Goal: Task Accomplishment & Management: Manage account settings

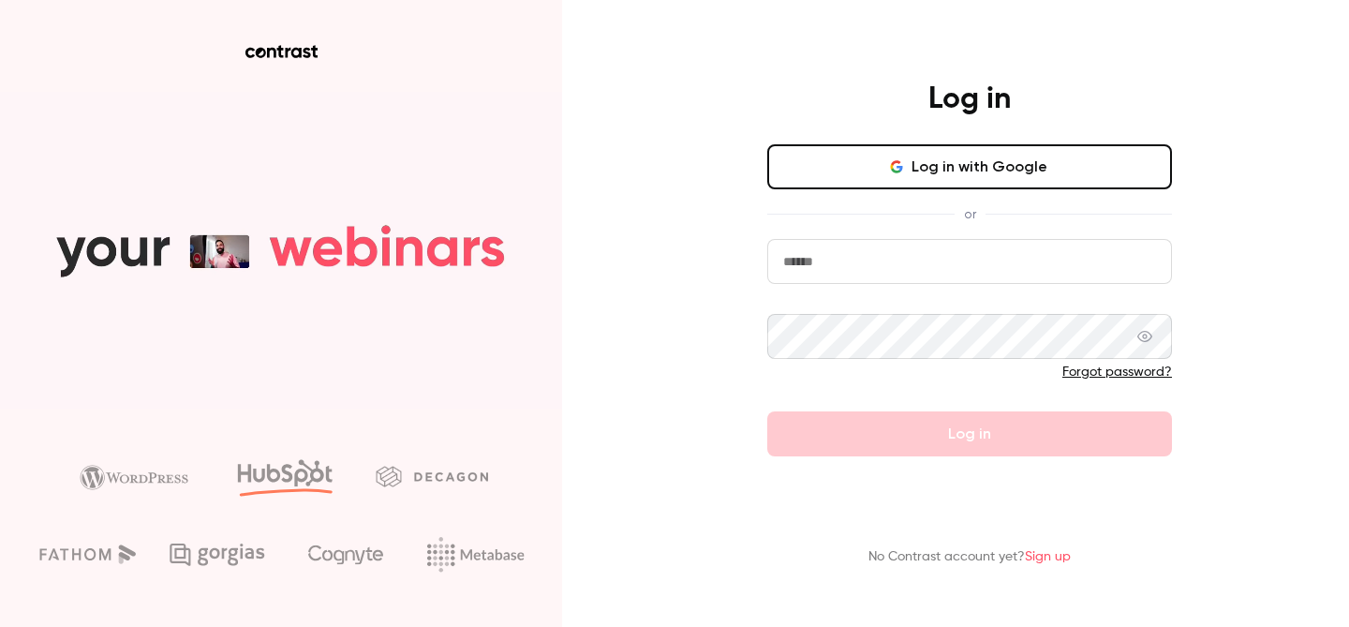
type input "**********"
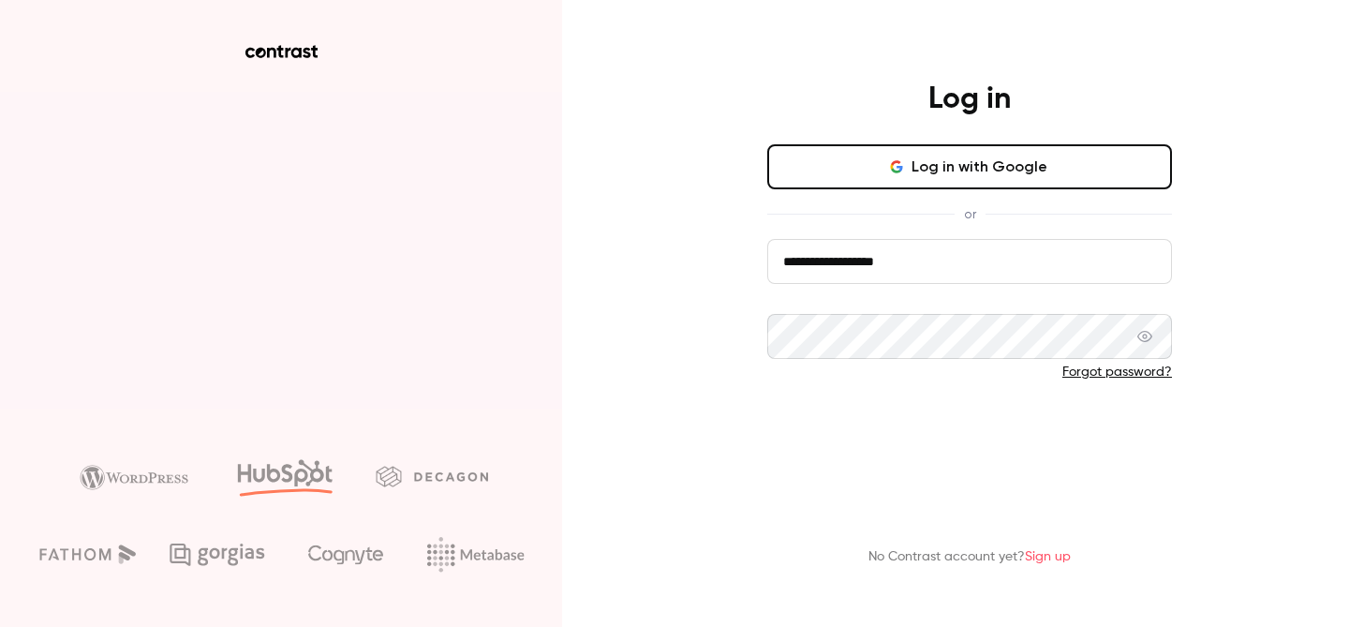
click at [924, 438] on button "Log in" at bounding box center [969, 433] width 405 height 45
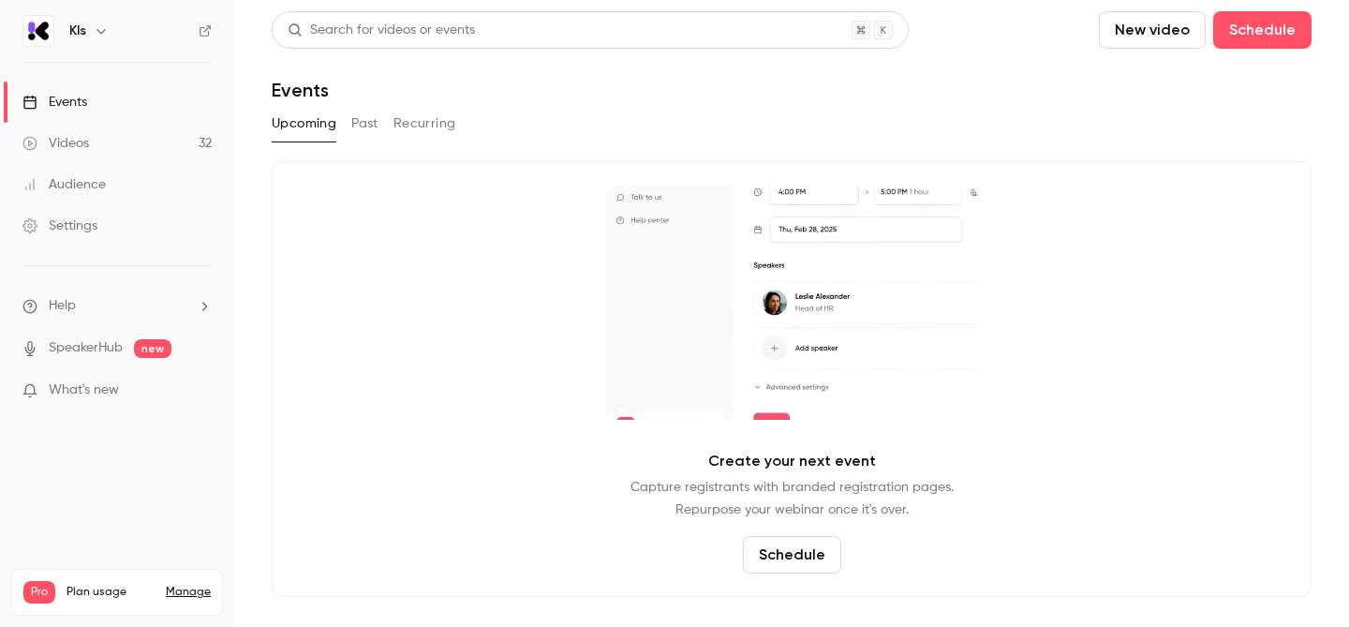
click at [98, 227] on link "Settings" at bounding box center [117, 225] width 234 height 41
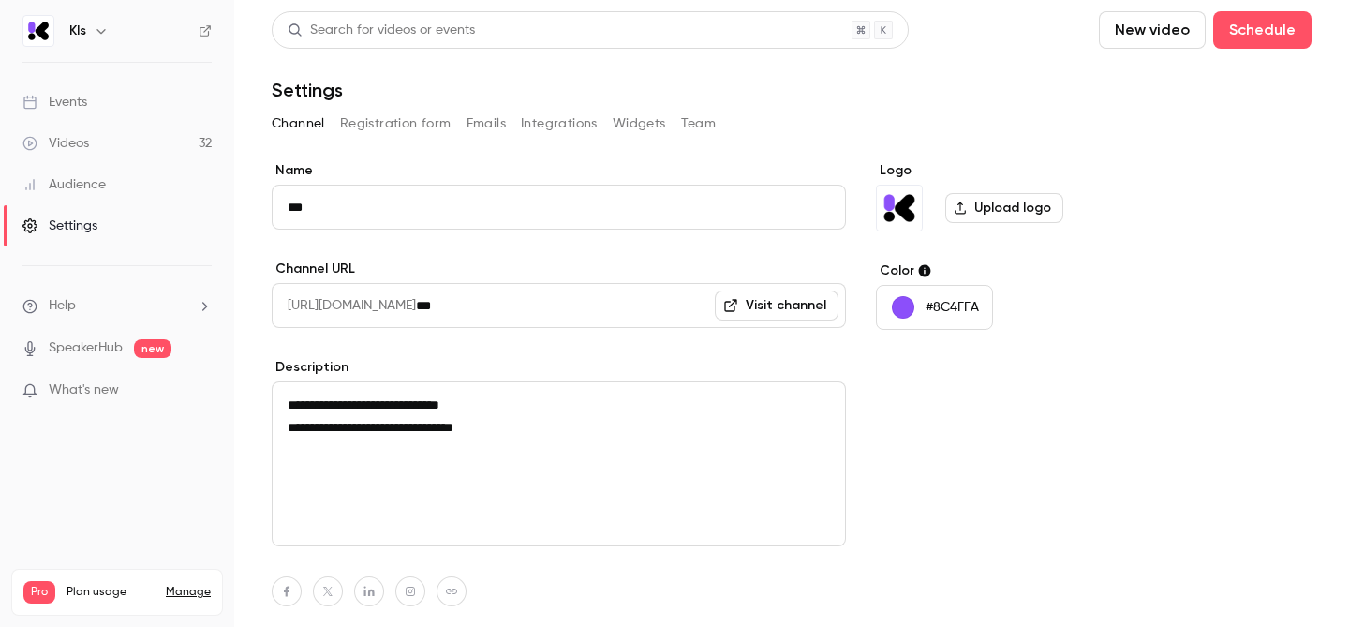
click at [692, 125] on button "Team" at bounding box center [699, 124] width 36 height 30
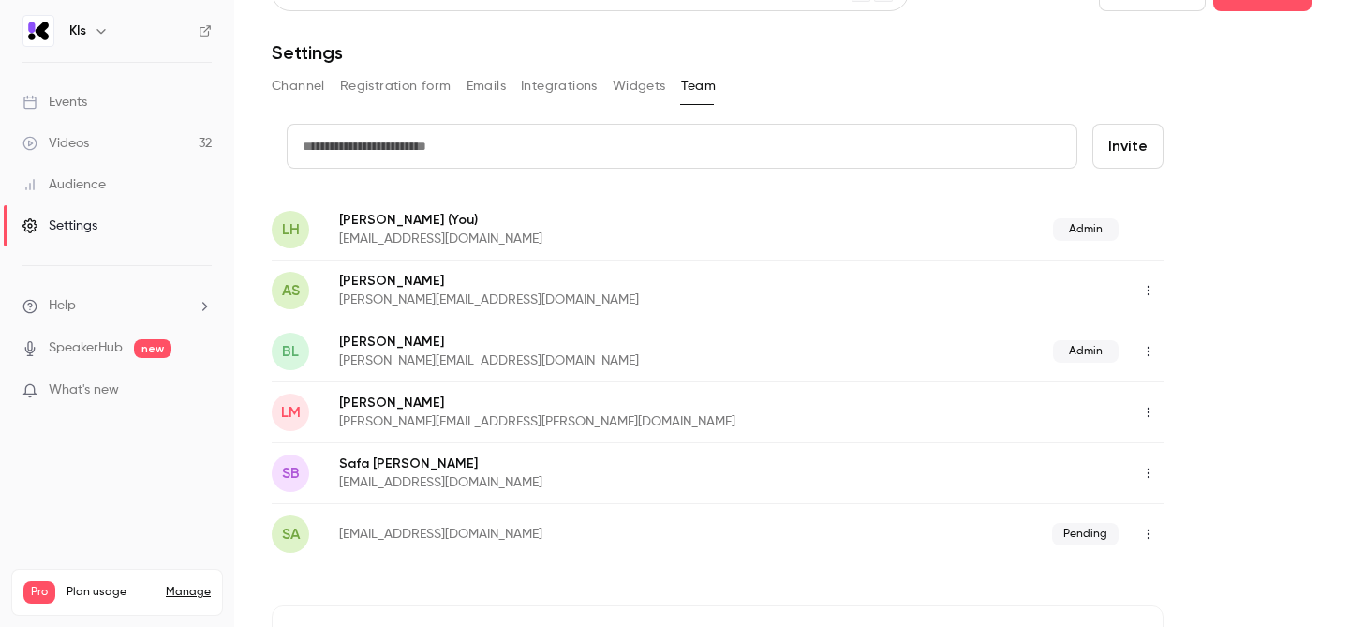
scroll to position [46, 0]
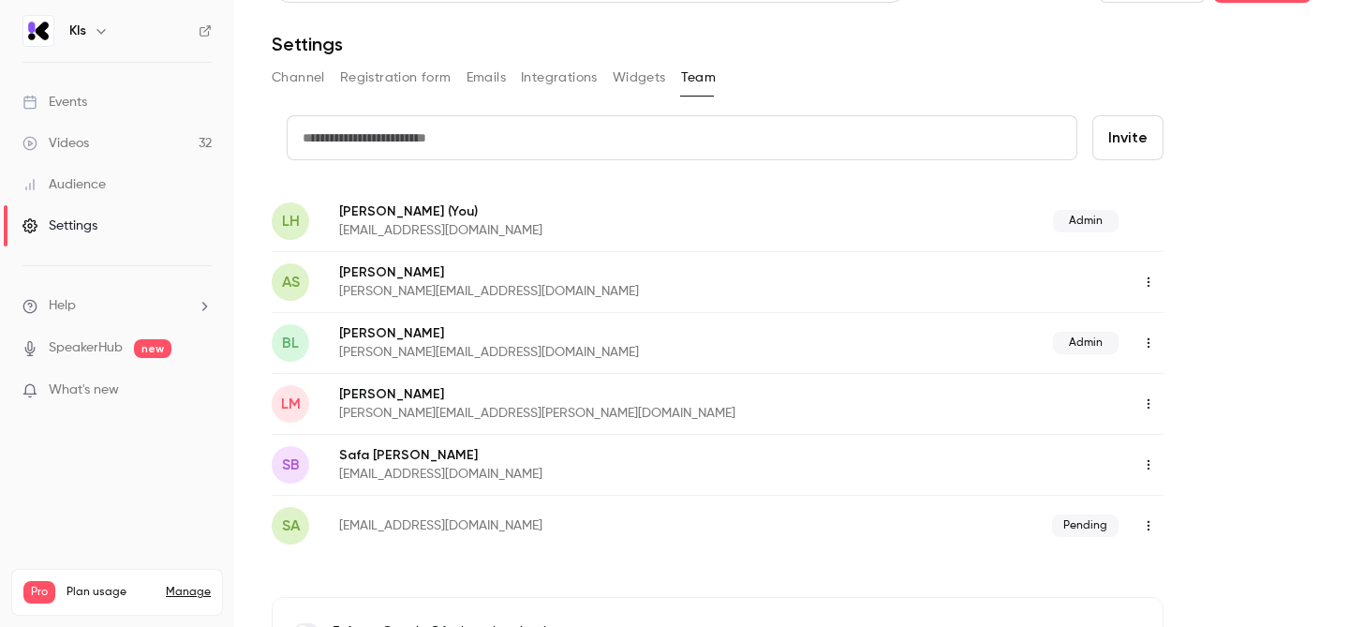
click at [550, 236] on p "[EMAIL_ADDRESS][DOMAIN_NAME]" at bounding box center [568, 230] width 459 height 19
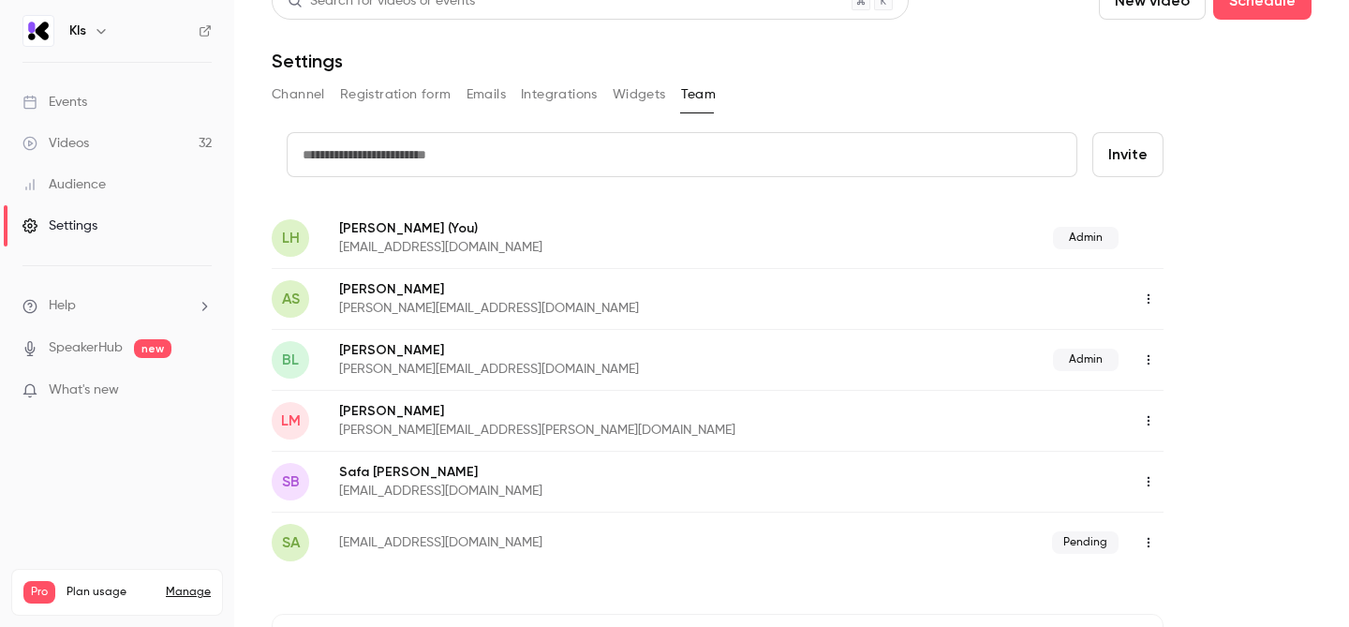
scroll to position [0, 0]
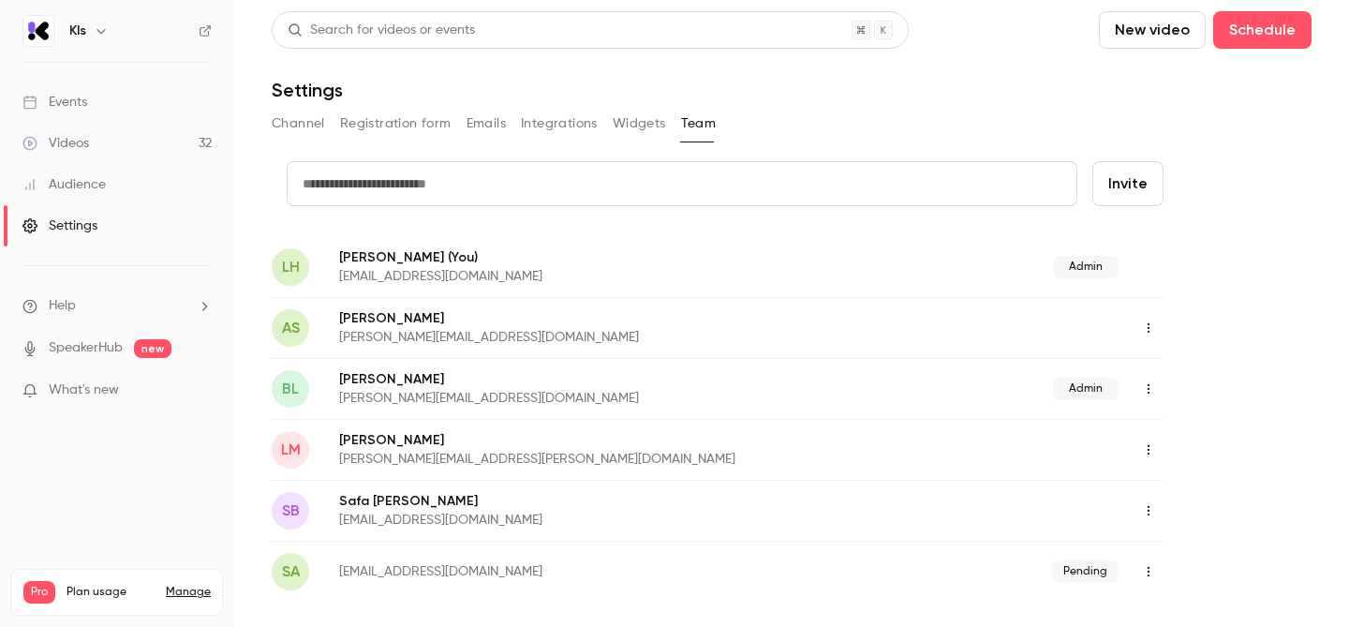
click at [665, 275] on p "[EMAIL_ADDRESS][DOMAIN_NAME]" at bounding box center [568, 276] width 459 height 19
click at [1079, 268] on span "Admin" at bounding box center [1086, 267] width 66 height 22
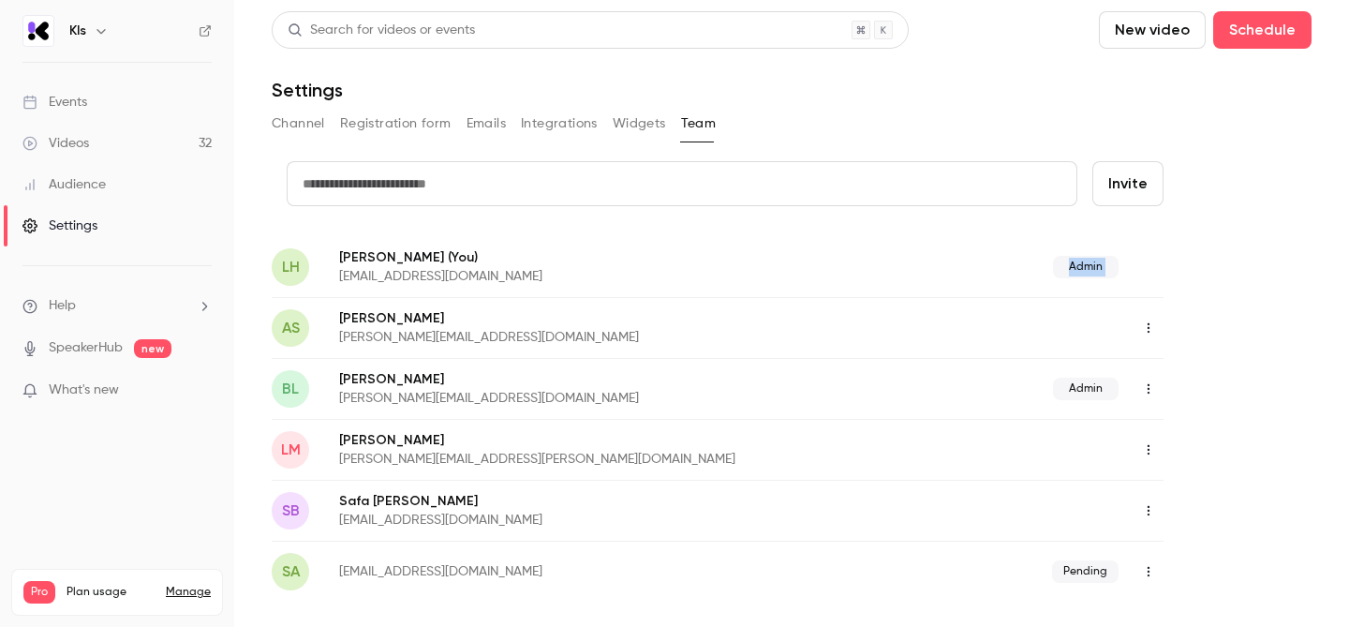
click at [1148, 392] on icon "button" at bounding box center [1149, 389] width 2 height 10
click at [1208, 369] on div at bounding box center [674, 313] width 1349 height 627
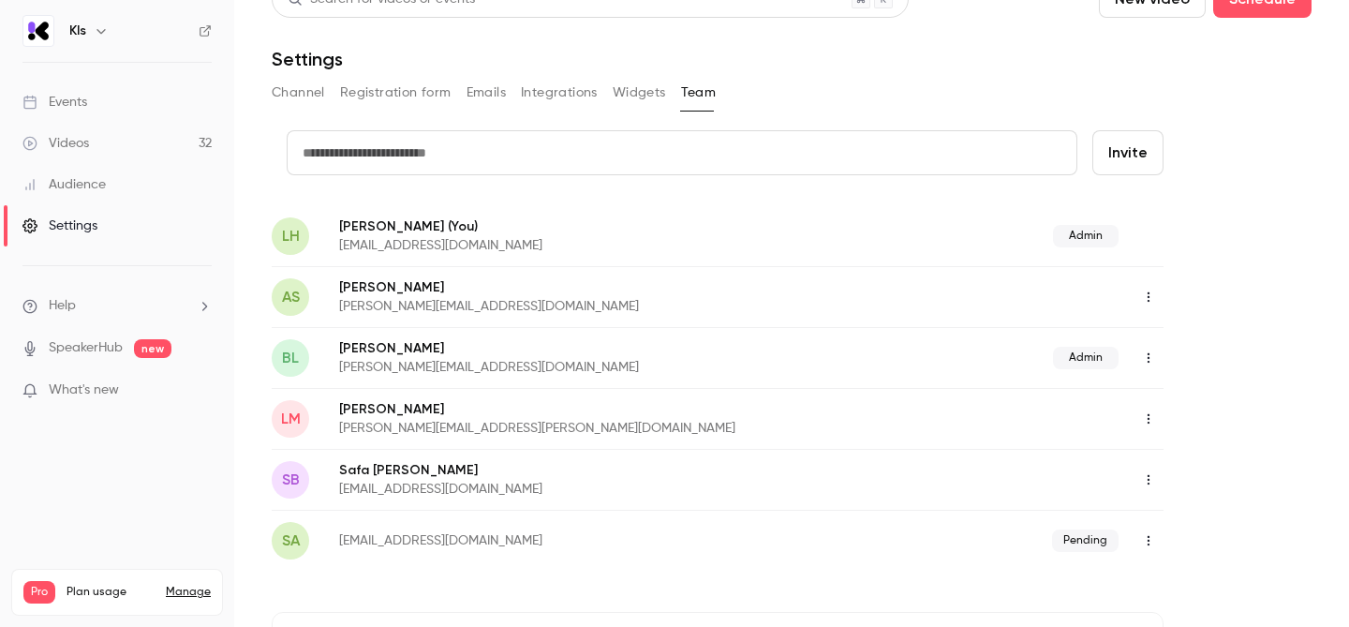
scroll to position [37, 0]
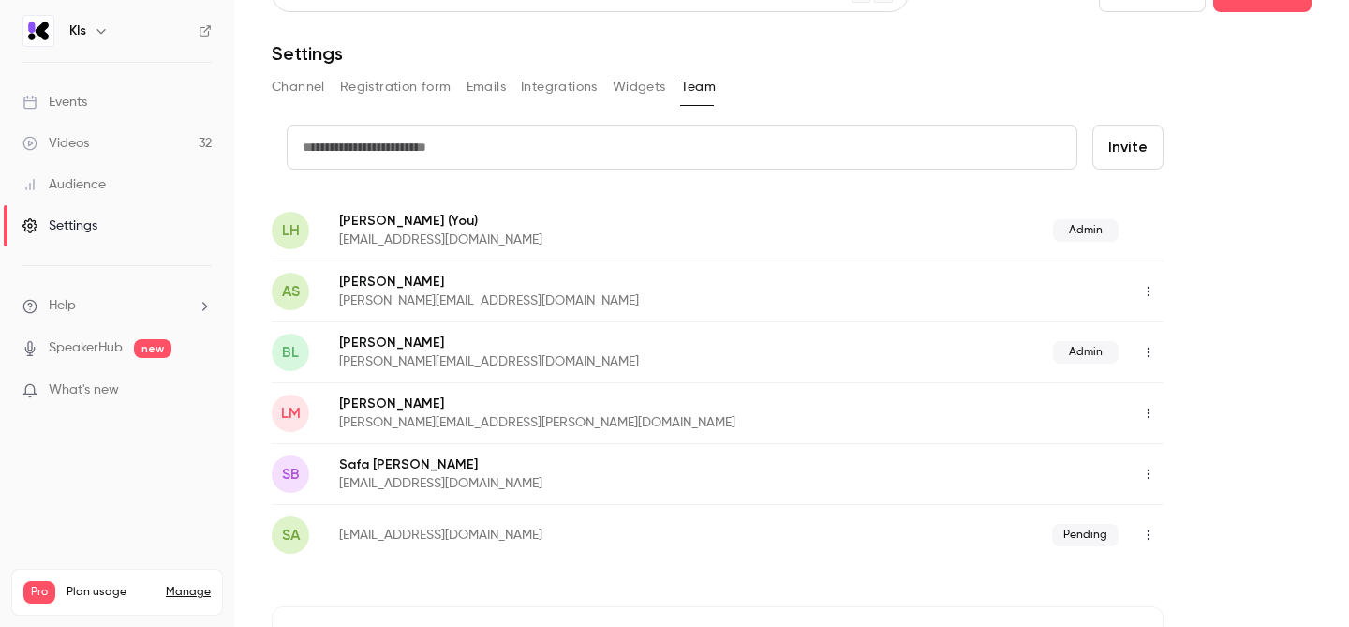
click at [1148, 289] on icon "button" at bounding box center [1148, 291] width 15 height 13
click at [1217, 387] on div "Delete member" at bounding box center [1247, 387] width 142 height 19
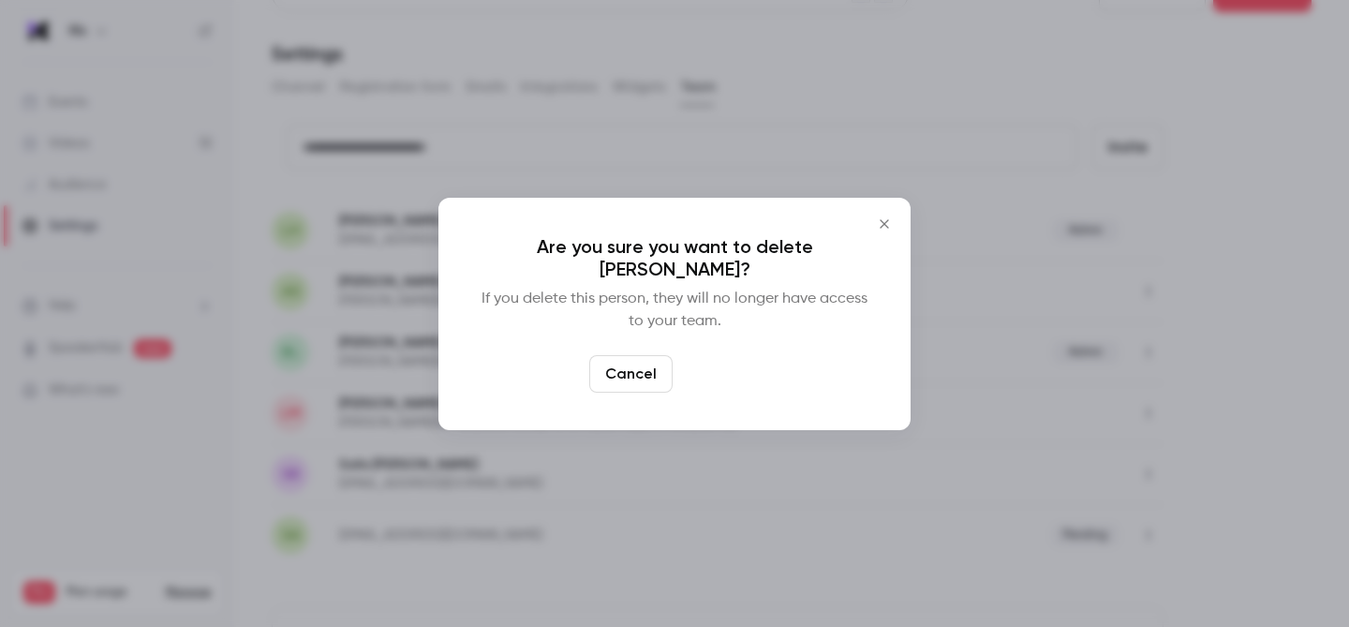
click at [719, 366] on button "Delete" at bounding box center [720, 373] width 81 height 37
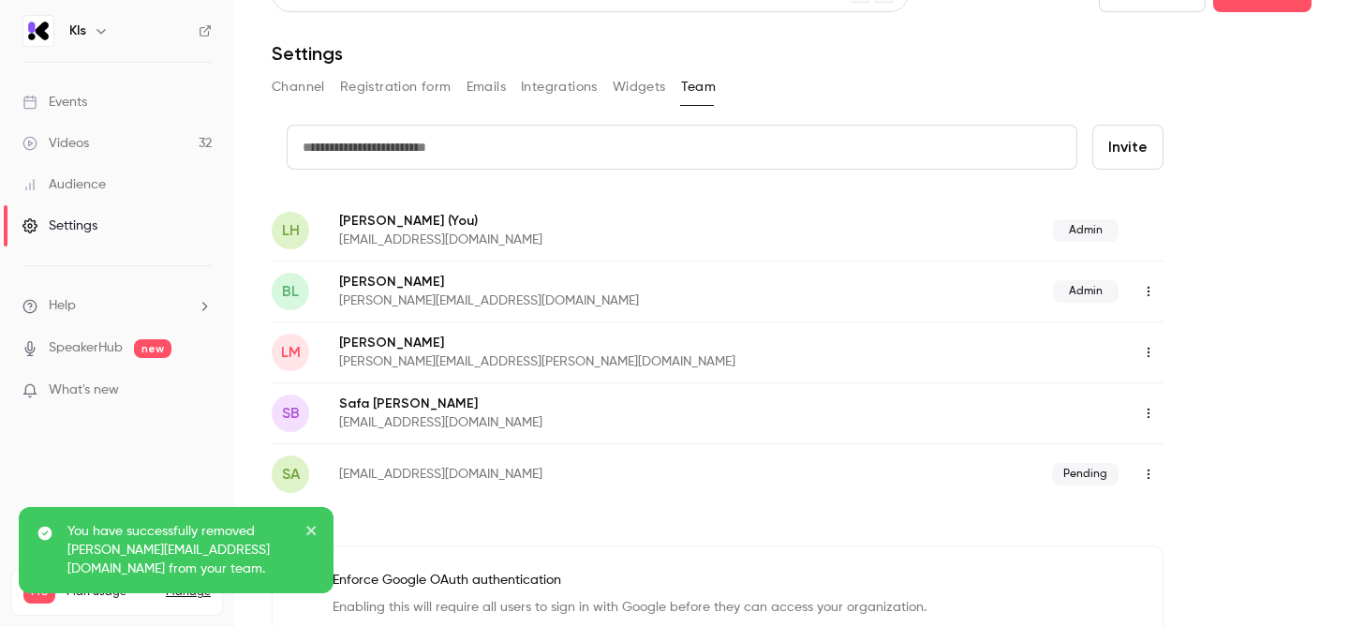
click at [1157, 476] on button "button" at bounding box center [1149, 474] width 30 height 30
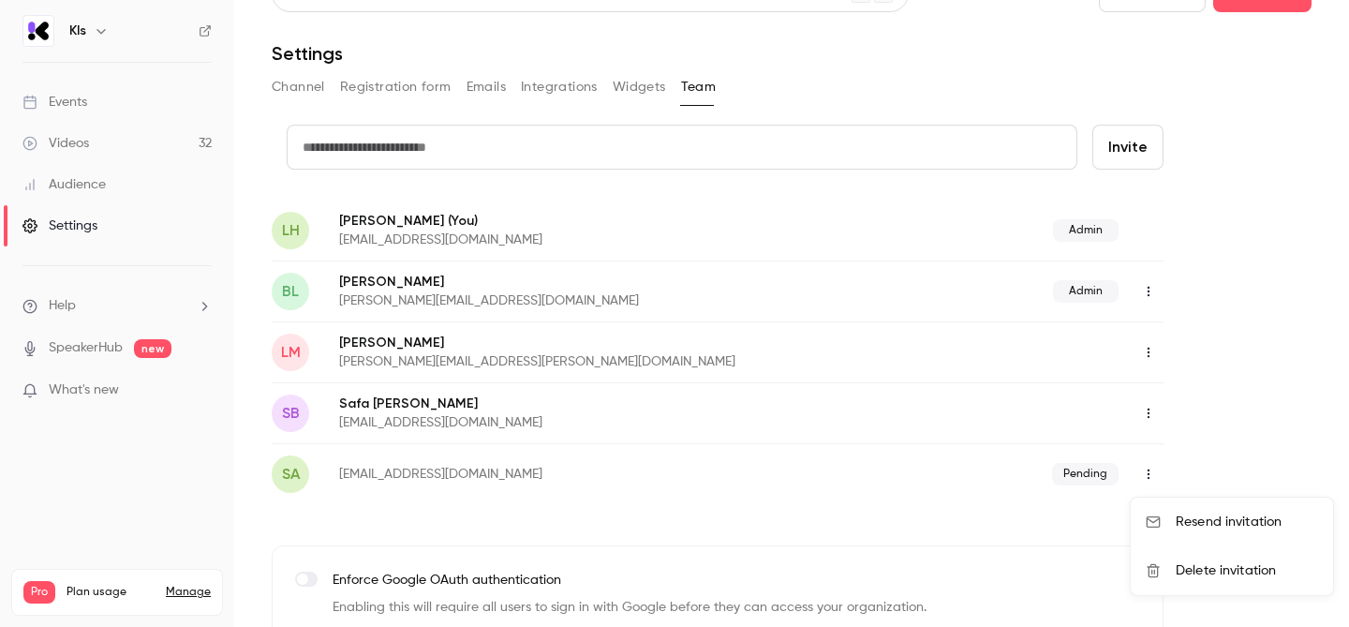
click at [1179, 516] on div "Resend invitation" at bounding box center [1247, 521] width 142 height 19
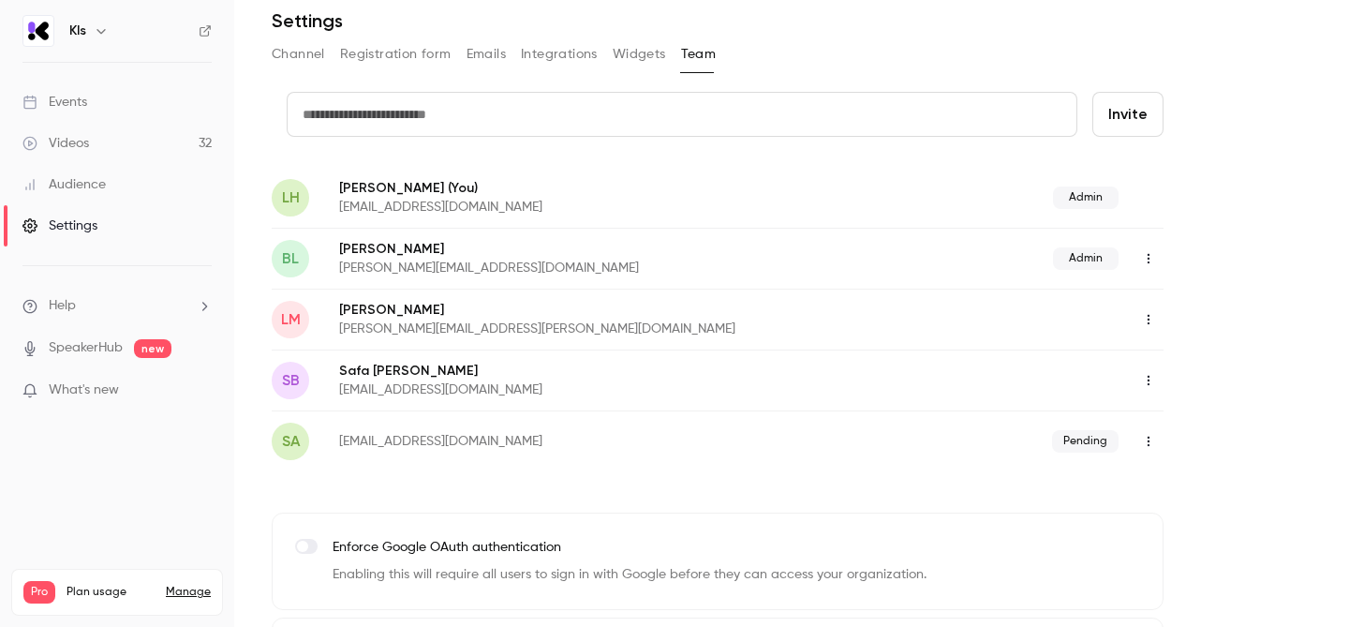
scroll to position [106, 0]
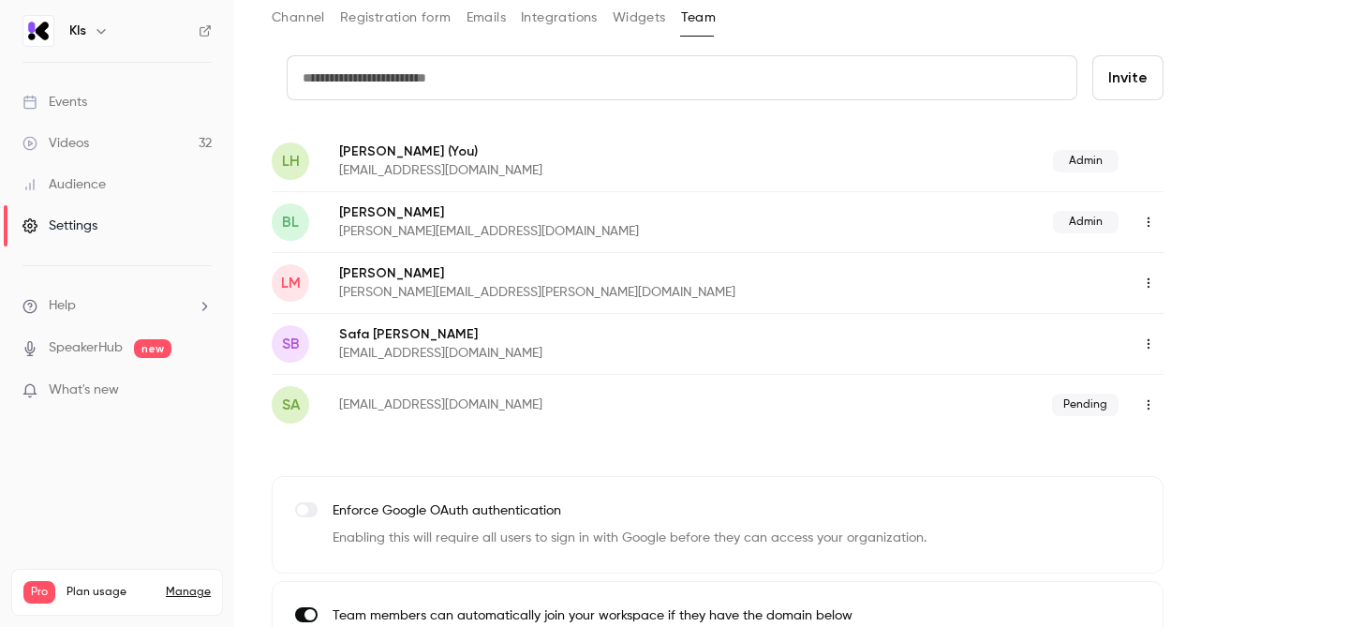
click at [101, 30] on icon "button" at bounding box center [101, 30] width 15 height 15
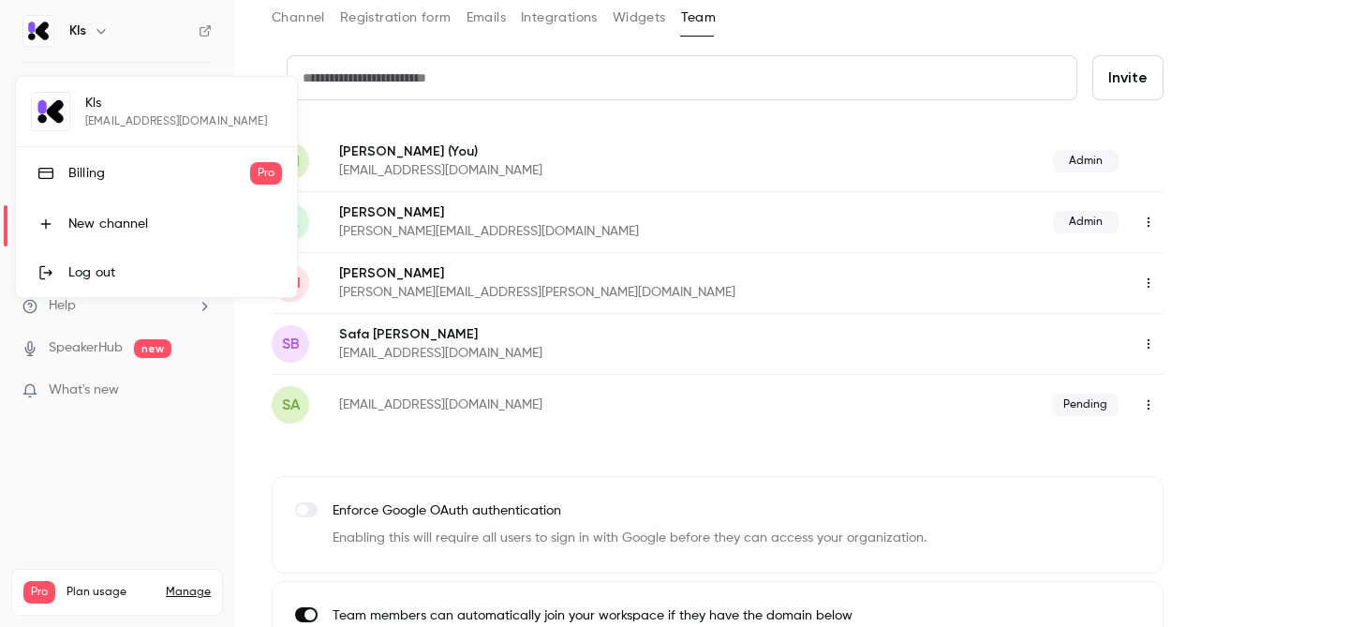
click at [121, 522] on div at bounding box center [674, 313] width 1349 height 627
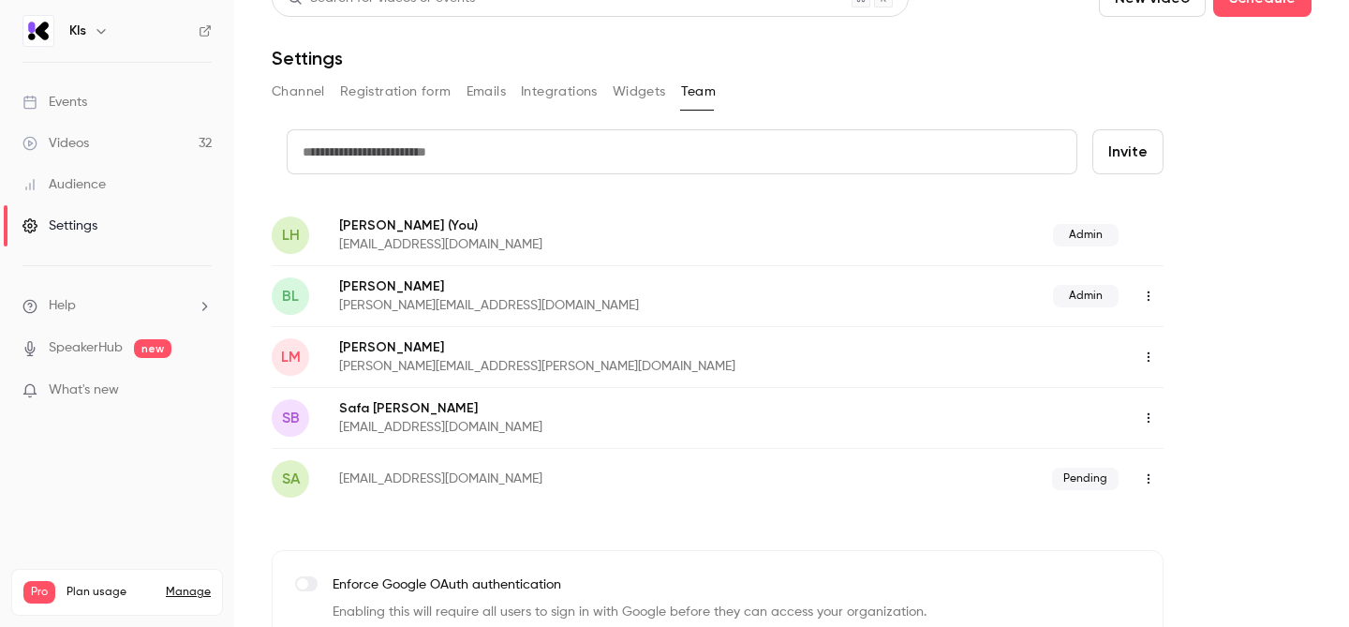
scroll to position [13, 0]
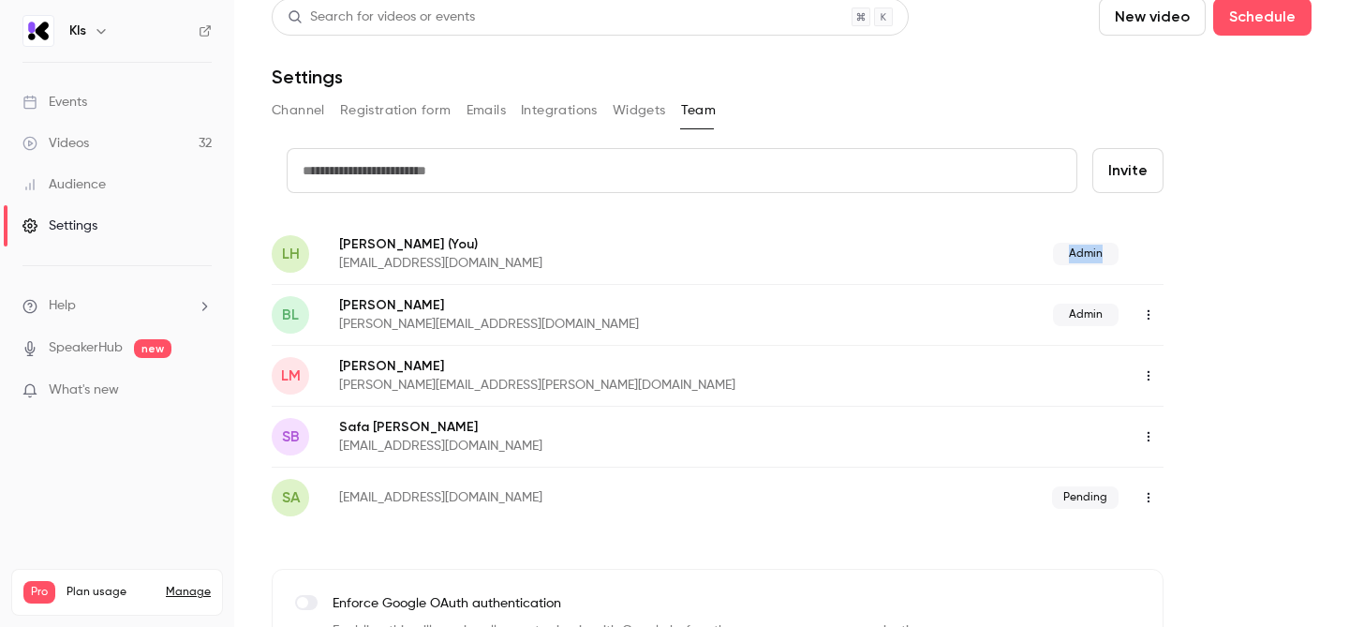
drag, startPoint x: 1102, startPoint y: 254, endPoint x: 996, endPoint y: 245, distance: 106.2
click at [996, 245] on div "Admin" at bounding box center [981, 254] width 366 height 22
drag, startPoint x: 467, startPoint y: 260, endPoint x: 336, endPoint y: 262, distance: 131.2
click at [336, 262] on div "LH [PERSON_NAME] (You) [EMAIL_ADDRESS][DOMAIN_NAME] Admin" at bounding box center [718, 253] width 892 height 61
click at [356, 269] on p "[EMAIL_ADDRESS][DOMAIN_NAME]" at bounding box center [568, 263] width 459 height 19
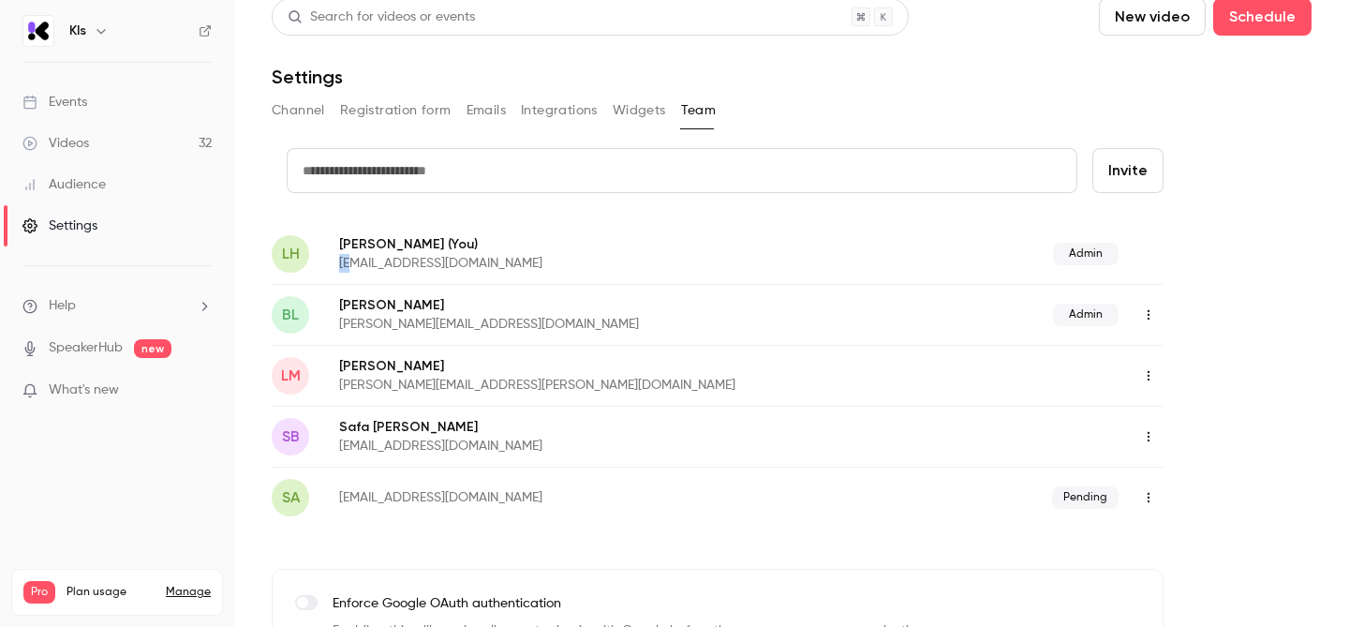
drag, startPoint x: 341, startPoint y: 265, endPoint x: 358, endPoint y: 261, distance: 17.3
click at [355, 263] on p "[EMAIL_ADDRESS][DOMAIN_NAME]" at bounding box center [568, 263] width 459 height 19
click at [1121, 261] on div "Admin" at bounding box center [981, 254] width 366 height 22
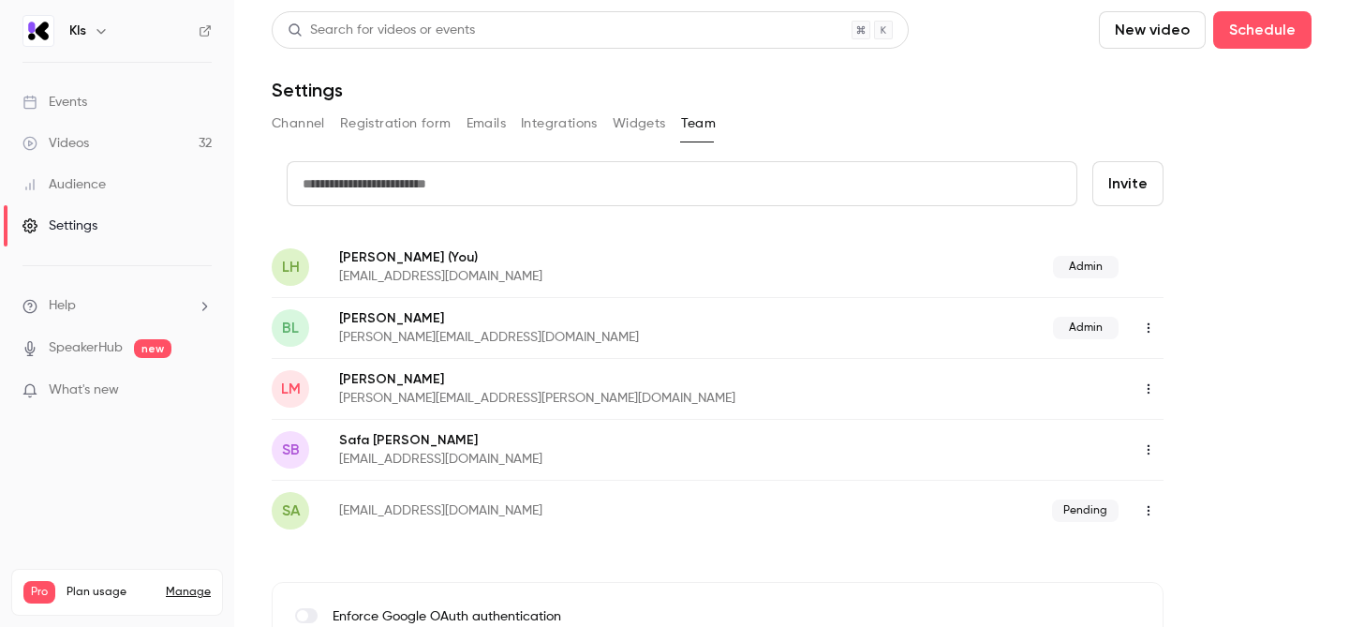
click at [75, 227] on div "Settings" at bounding box center [59, 225] width 75 height 19
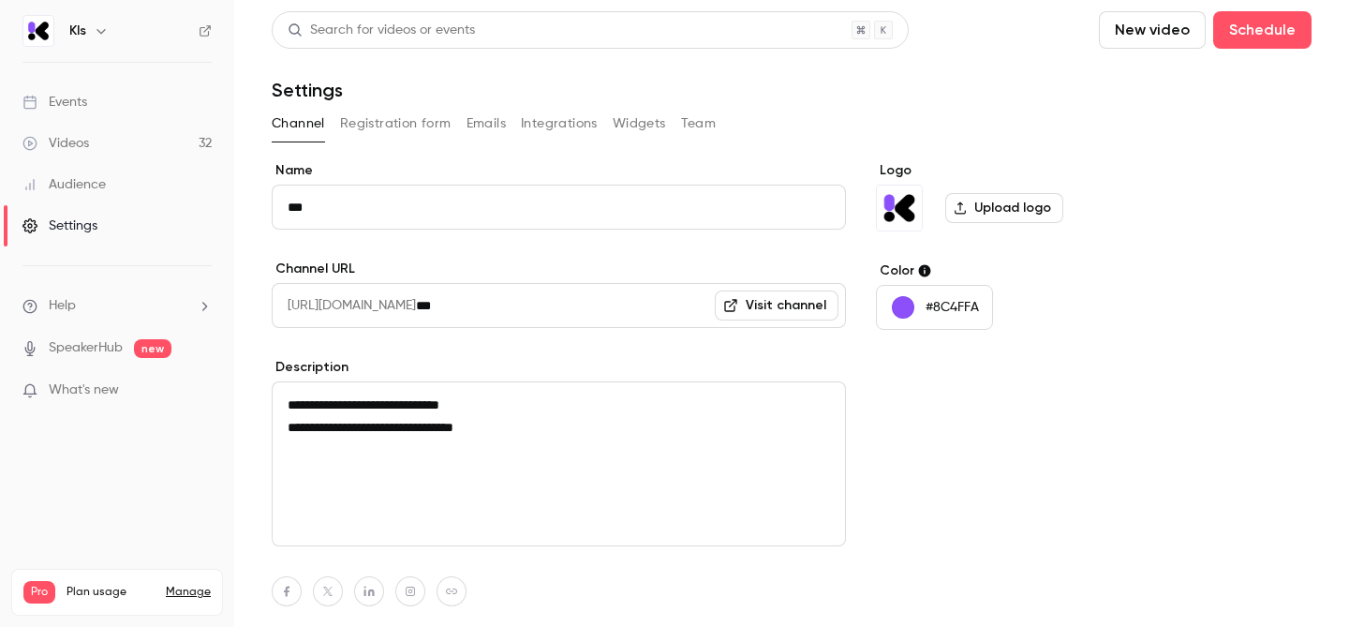
click at [499, 122] on button "Emails" at bounding box center [486, 124] width 39 height 30
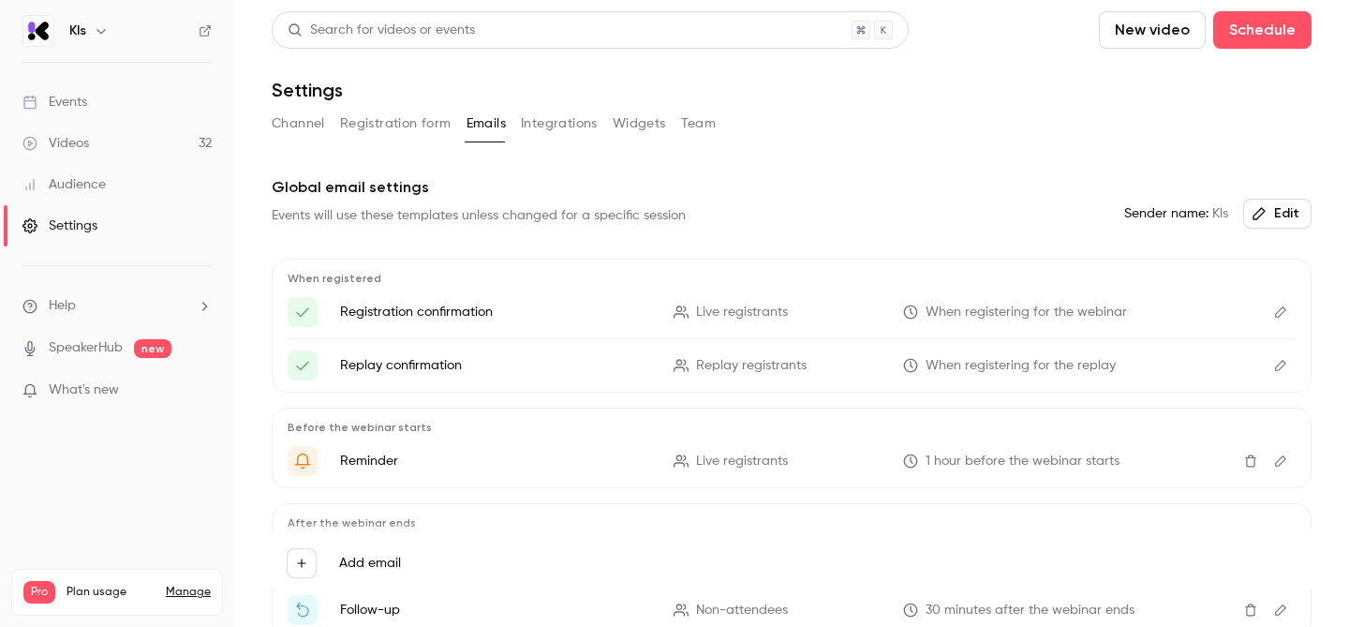
click at [537, 123] on button "Integrations" at bounding box center [559, 124] width 77 height 30
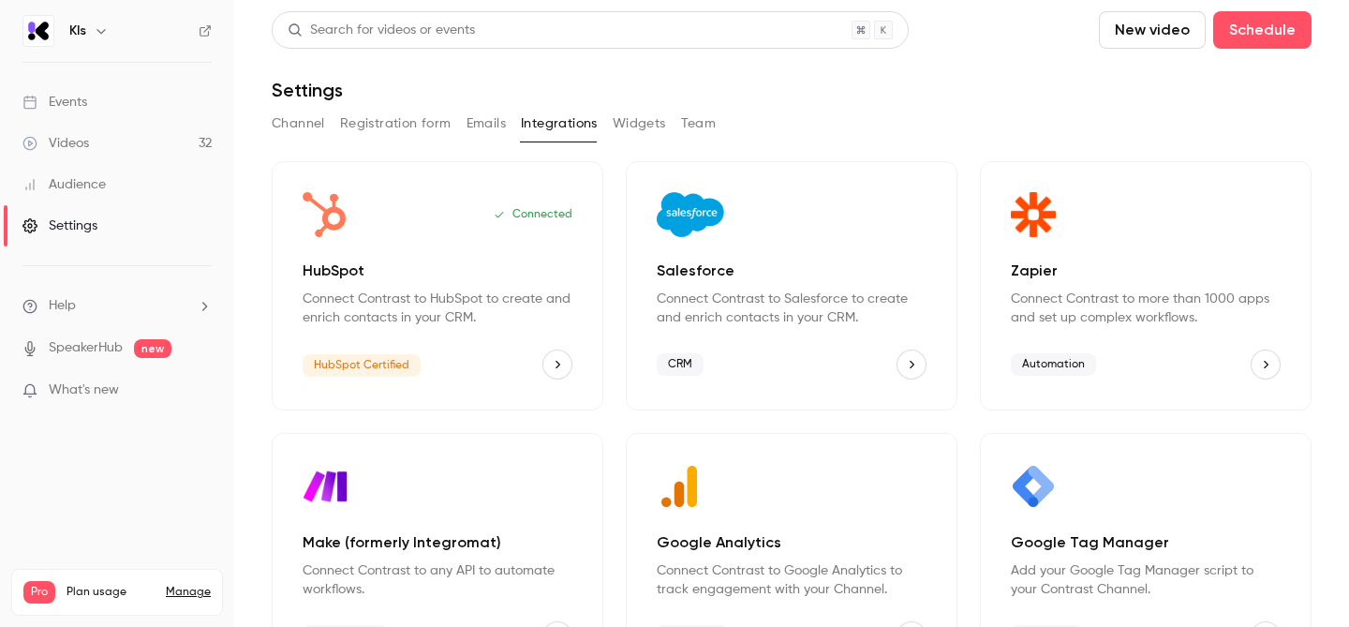
click at [635, 125] on button "Widgets" at bounding box center [639, 124] width 53 height 30
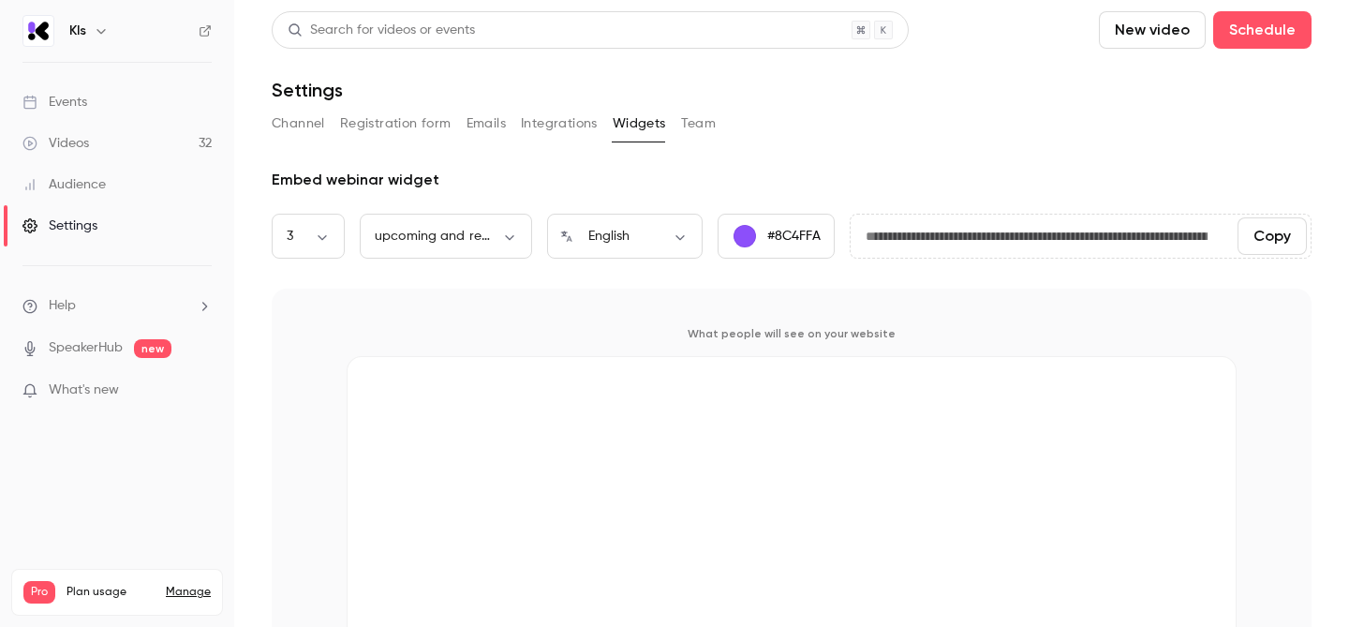
click at [692, 119] on button "Team" at bounding box center [699, 124] width 36 height 30
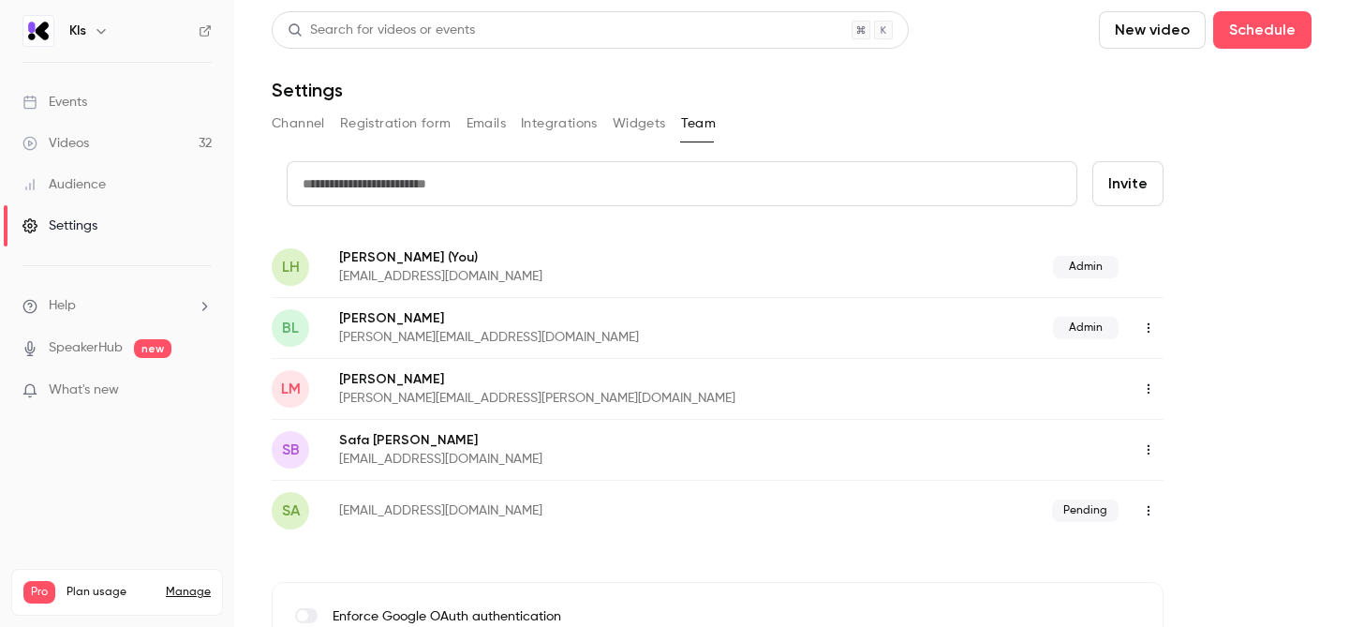
click at [603, 124] on div "Channel Registration form Emails Integrations Widgets Team" at bounding box center [792, 124] width 1040 height 30
click at [561, 122] on button "Integrations" at bounding box center [559, 124] width 77 height 30
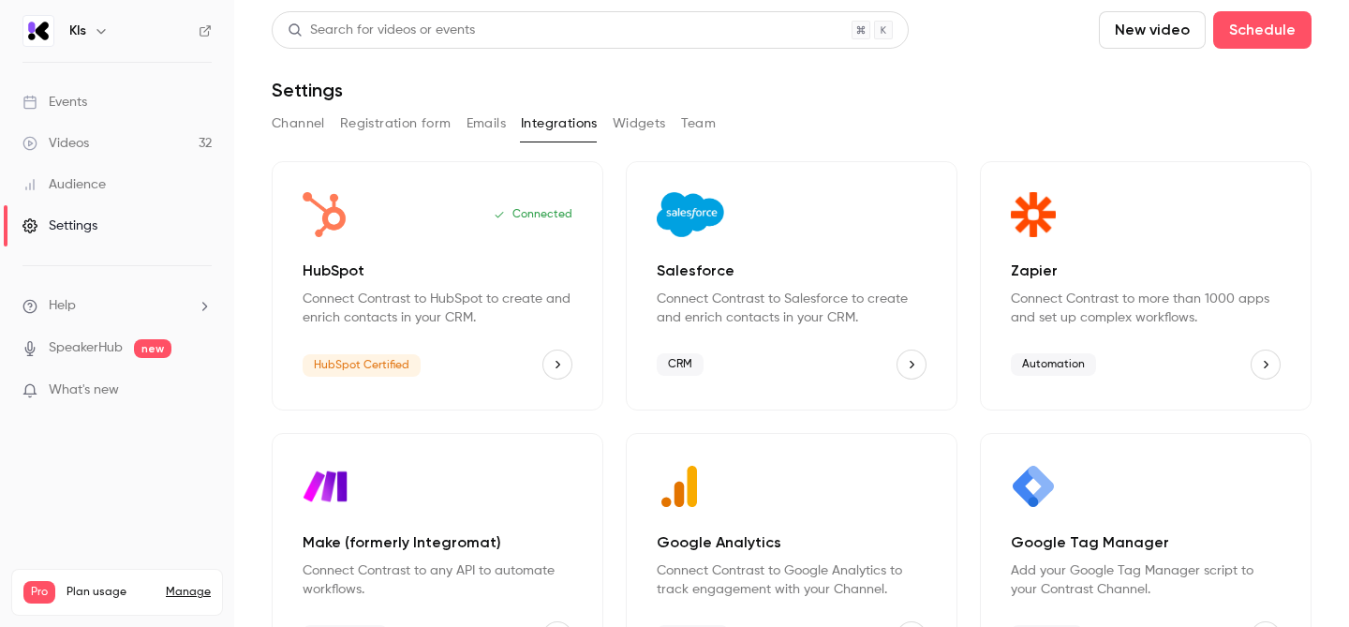
click at [94, 35] on icon "button" at bounding box center [101, 30] width 15 height 15
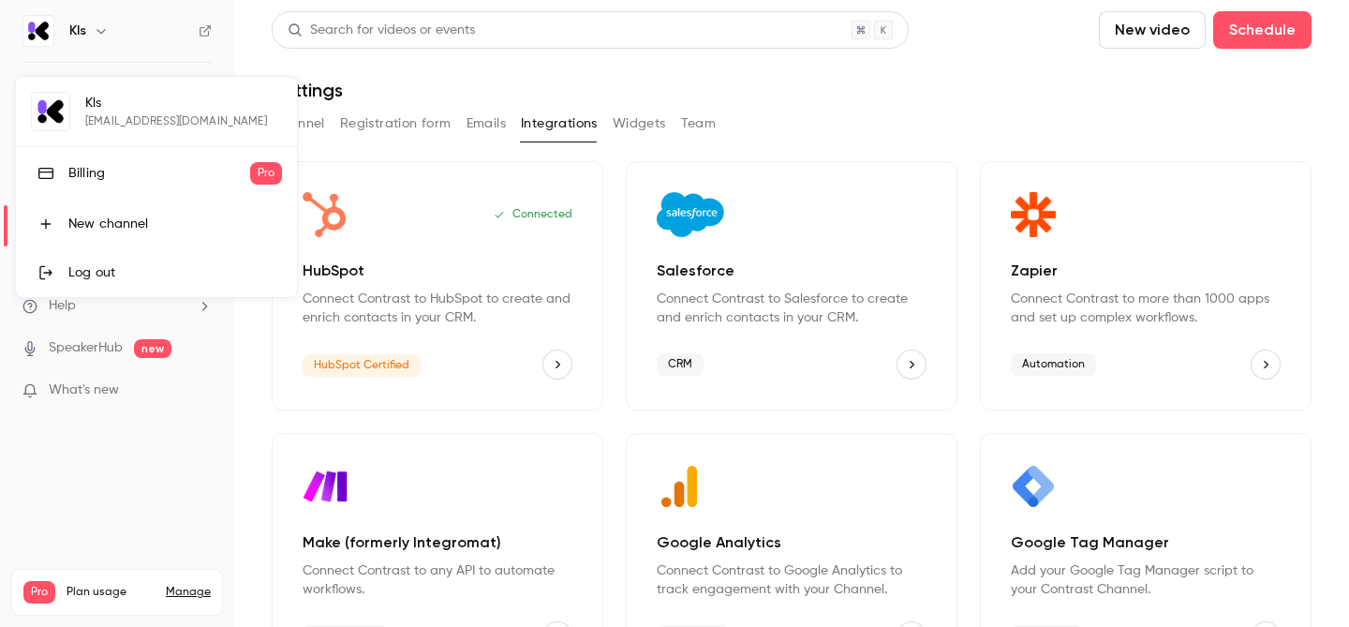
click at [96, 98] on div "Kls [EMAIL_ADDRESS][DOMAIN_NAME] Billing Pro New channel Log out" at bounding box center [156, 187] width 281 height 220
click at [73, 103] on div "Kls [EMAIL_ADDRESS][DOMAIN_NAME] Billing Pro New channel Log out" at bounding box center [156, 187] width 281 height 220
click at [126, 103] on div "Kls [EMAIL_ADDRESS][DOMAIN_NAME] Billing Pro New channel Log out" at bounding box center [156, 187] width 281 height 220
click at [60, 106] on div "Kls [EMAIL_ADDRESS][DOMAIN_NAME] Billing Pro New channel Log out" at bounding box center [156, 187] width 281 height 220
click at [49, 116] on div "Kls [EMAIL_ADDRESS][DOMAIN_NAME] Billing Pro New channel Log out" at bounding box center [156, 187] width 281 height 220
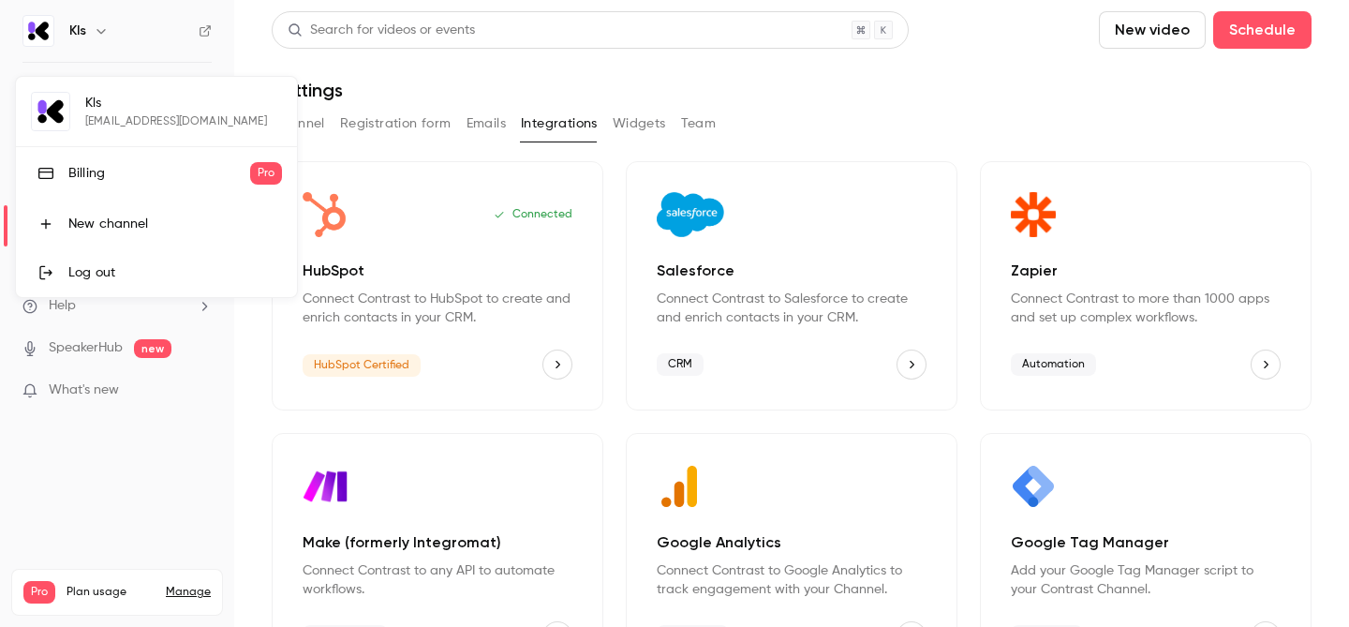
click at [195, 507] on div at bounding box center [674, 313] width 1349 height 627
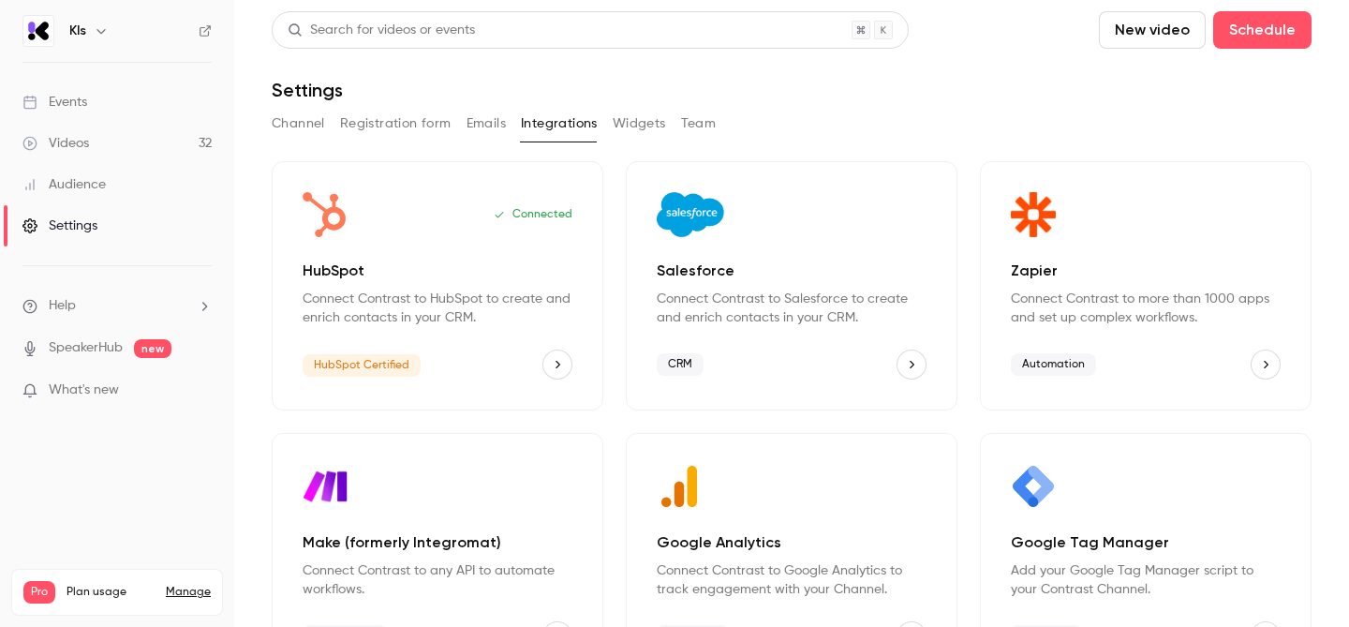
click at [101, 230] on link "Settings" at bounding box center [117, 225] width 234 height 41
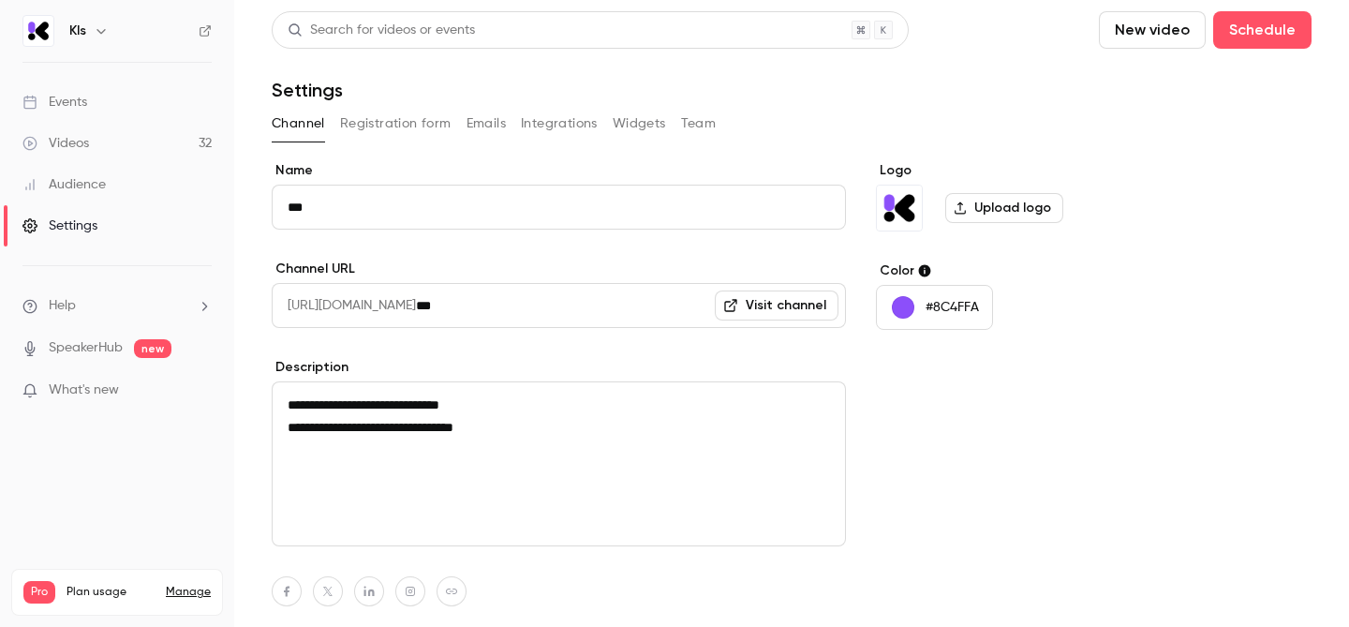
click at [381, 119] on button "Registration form" at bounding box center [395, 124] width 111 height 30
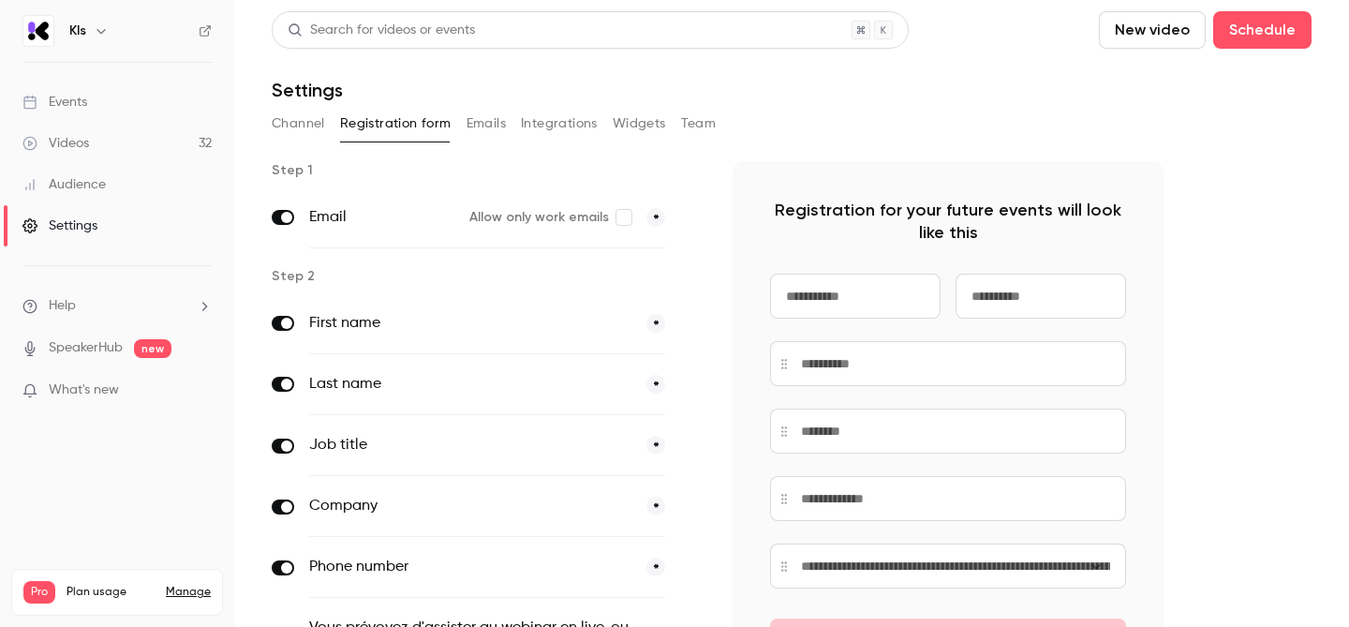
click at [507, 128] on div "Channel Registration form Emails Integrations Widgets Team" at bounding box center [792, 124] width 1040 height 30
click at [484, 126] on button "Emails" at bounding box center [486, 124] width 39 height 30
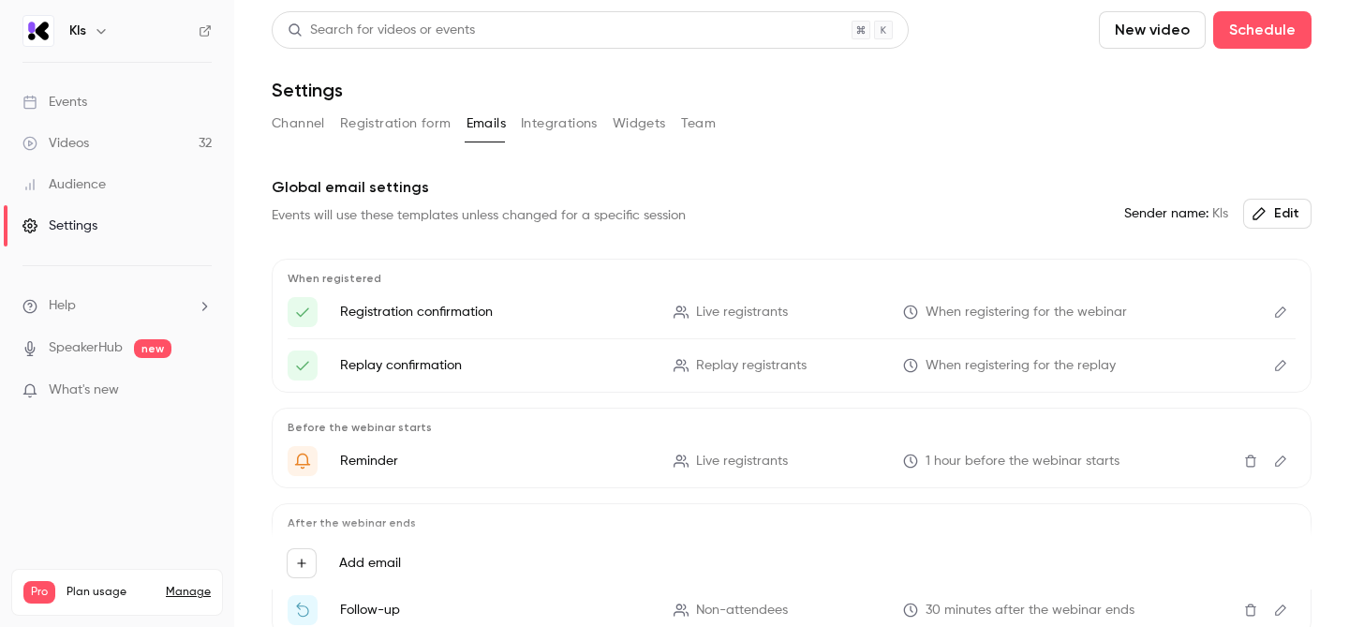
click at [568, 119] on button "Integrations" at bounding box center [559, 124] width 77 height 30
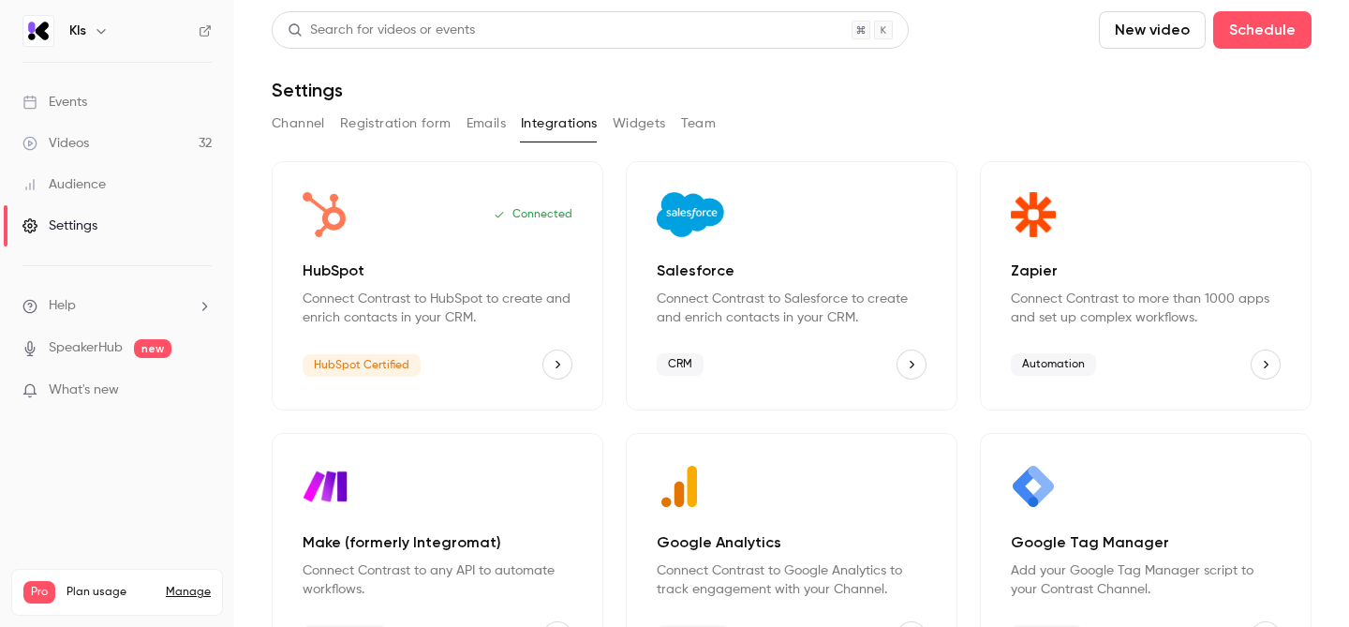
click at [649, 119] on button "Widgets" at bounding box center [639, 124] width 53 height 30
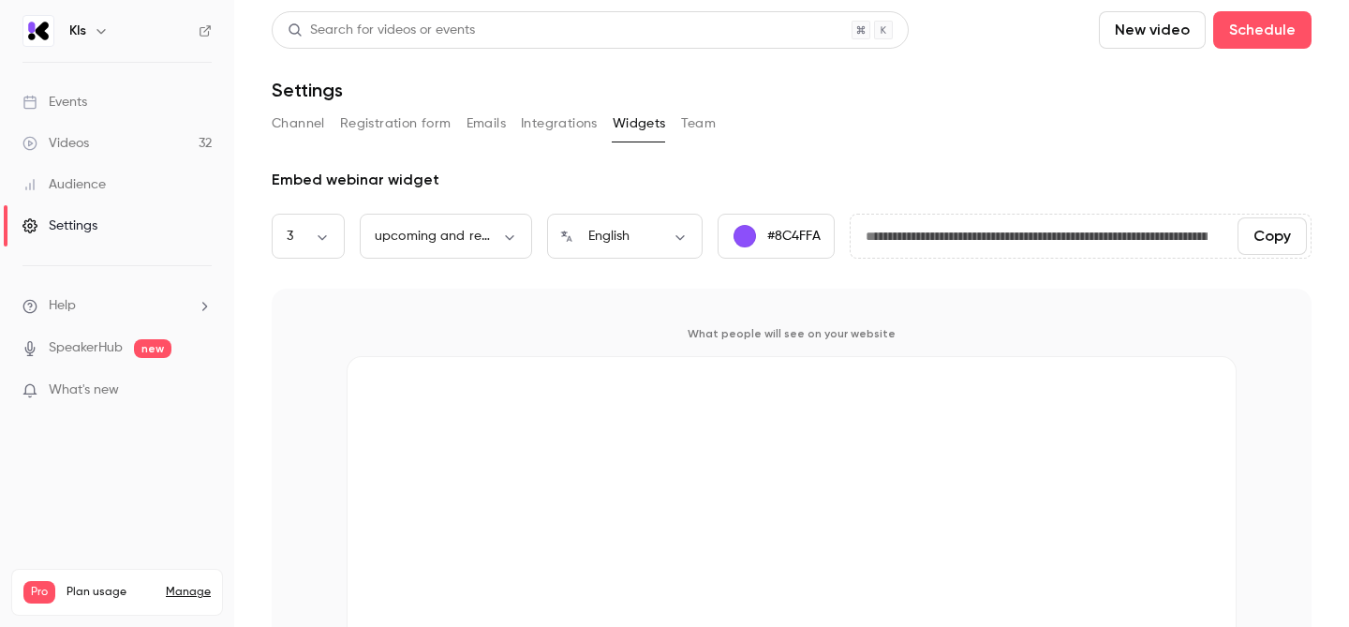
click at [692, 117] on button "Team" at bounding box center [699, 124] width 36 height 30
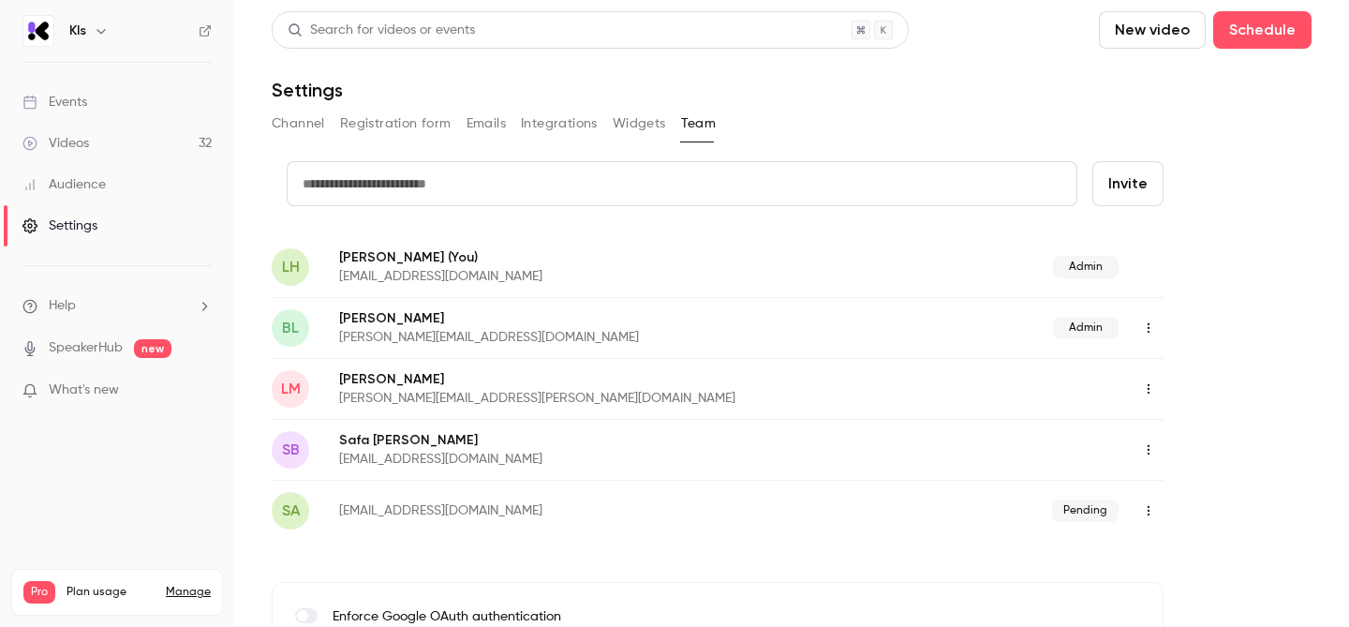
click at [499, 323] on p "[PERSON_NAME]" at bounding box center [592, 318] width 507 height 19
click at [1147, 335] on button "button" at bounding box center [1149, 328] width 30 height 30
click at [1201, 261] on div at bounding box center [674, 313] width 1349 height 627
click at [407, 283] on p "[EMAIL_ADDRESS][DOMAIN_NAME]" at bounding box center [568, 276] width 459 height 19
click at [283, 274] on span "LH" at bounding box center [291, 267] width 18 height 22
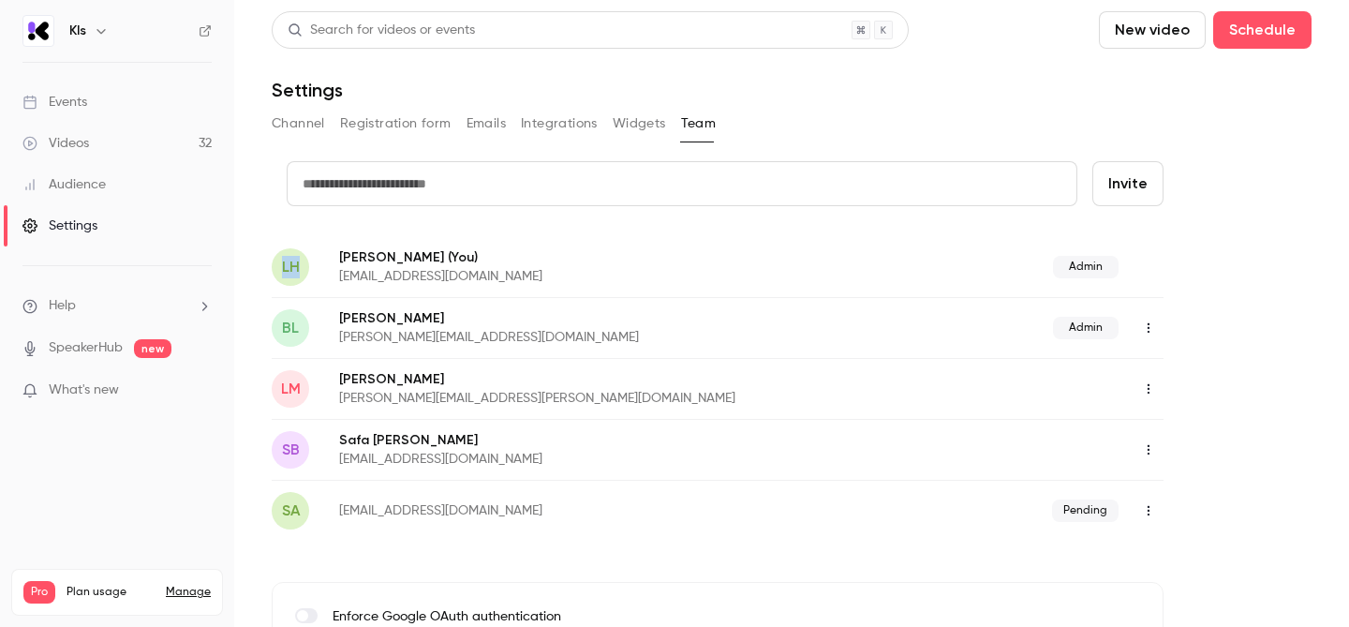
click at [283, 274] on span "LH" at bounding box center [291, 267] width 18 height 22
click at [371, 258] on p "[PERSON_NAME] (You)" at bounding box center [568, 257] width 459 height 20
click at [393, 260] on p "[PERSON_NAME] (You)" at bounding box center [568, 257] width 459 height 20
click at [60, 36] on div "Kls" at bounding box center [116, 31] width 189 height 32
click at [90, 29] on button "button" at bounding box center [101, 31] width 22 height 22
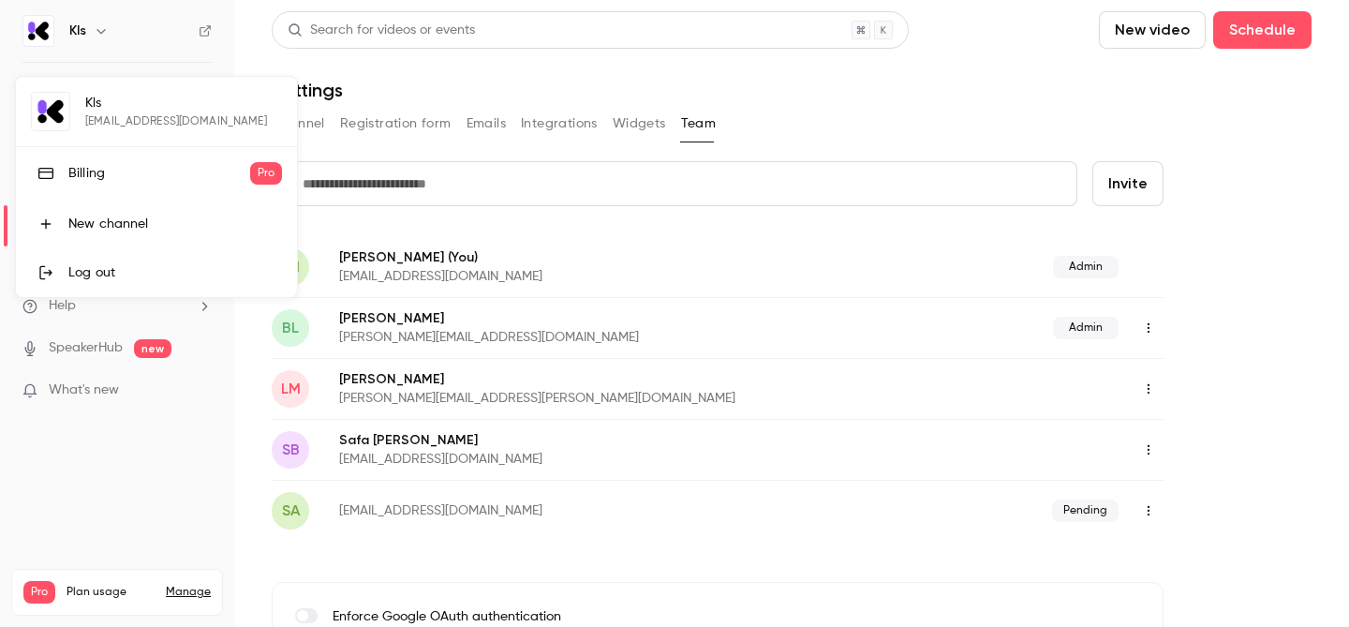
click at [84, 126] on div "Kls [EMAIL_ADDRESS][DOMAIN_NAME] Billing Pro New channel Log out" at bounding box center [156, 187] width 281 height 220
click at [132, 108] on div "Kls [EMAIL_ADDRESS][DOMAIN_NAME] Billing Pro New channel Log out" at bounding box center [156, 187] width 281 height 220
click at [135, 108] on div "Kls [EMAIL_ADDRESS][DOMAIN_NAME] Billing Pro New channel Log out" at bounding box center [156, 187] width 281 height 220
click at [165, 166] on div "Billing" at bounding box center [159, 173] width 182 height 19
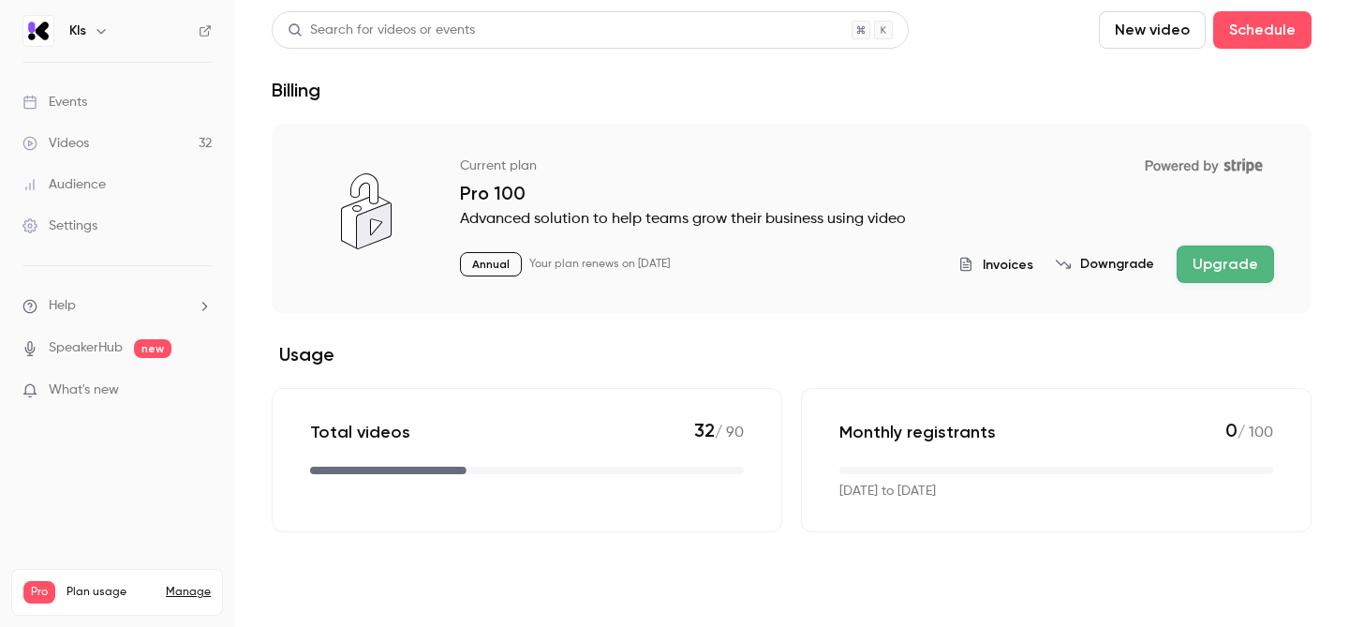
click at [97, 313] on li "Help" at bounding box center [116, 306] width 189 height 20
click at [144, 505] on div at bounding box center [674, 313] width 1349 height 627
click at [69, 30] on h6 "Kls" at bounding box center [77, 31] width 17 height 19
click at [103, 30] on icon "button" at bounding box center [101, 30] width 15 height 15
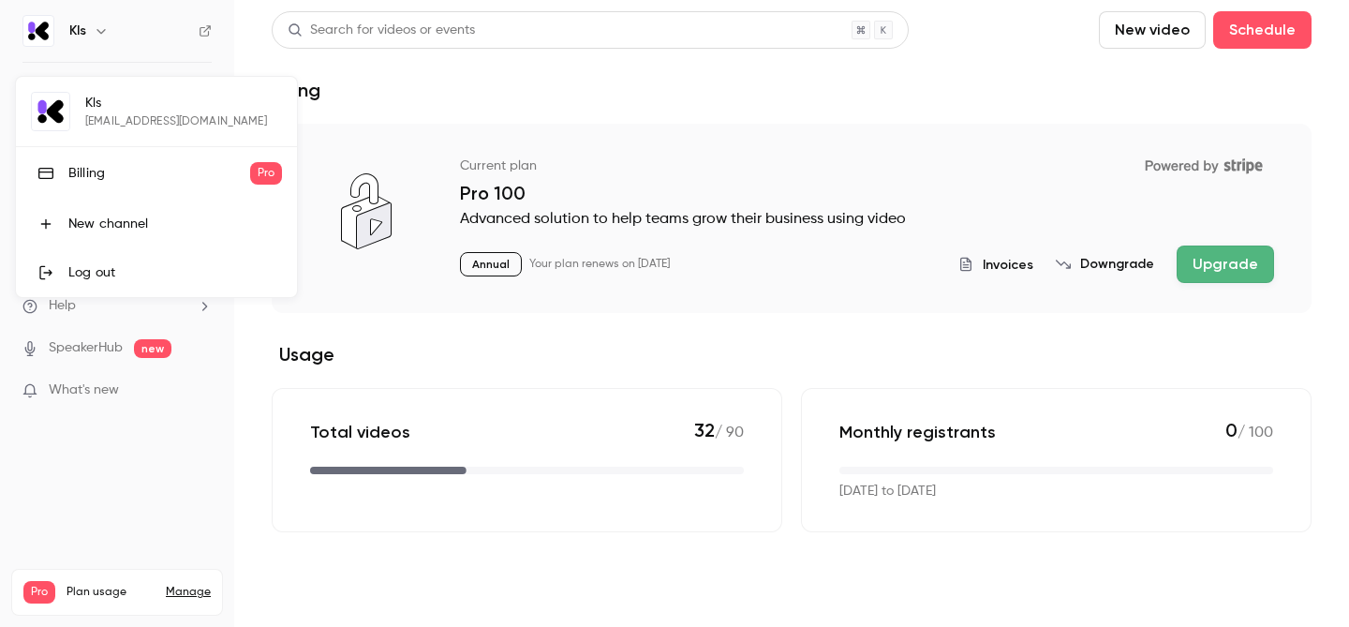
drag, startPoint x: 84, startPoint y: 97, endPoint x: 126, endPoint y: 116, distance: 46.1
click at [126, 116] on div "Kls [EMAIL_ADDRESS][DOMAIN_NAME] Billing Pro New channel Log out" at bounding box center [156, 187] width 281 height 220
click at [138, 426] on div at bounding box center [674, 313] width 1349 height 627
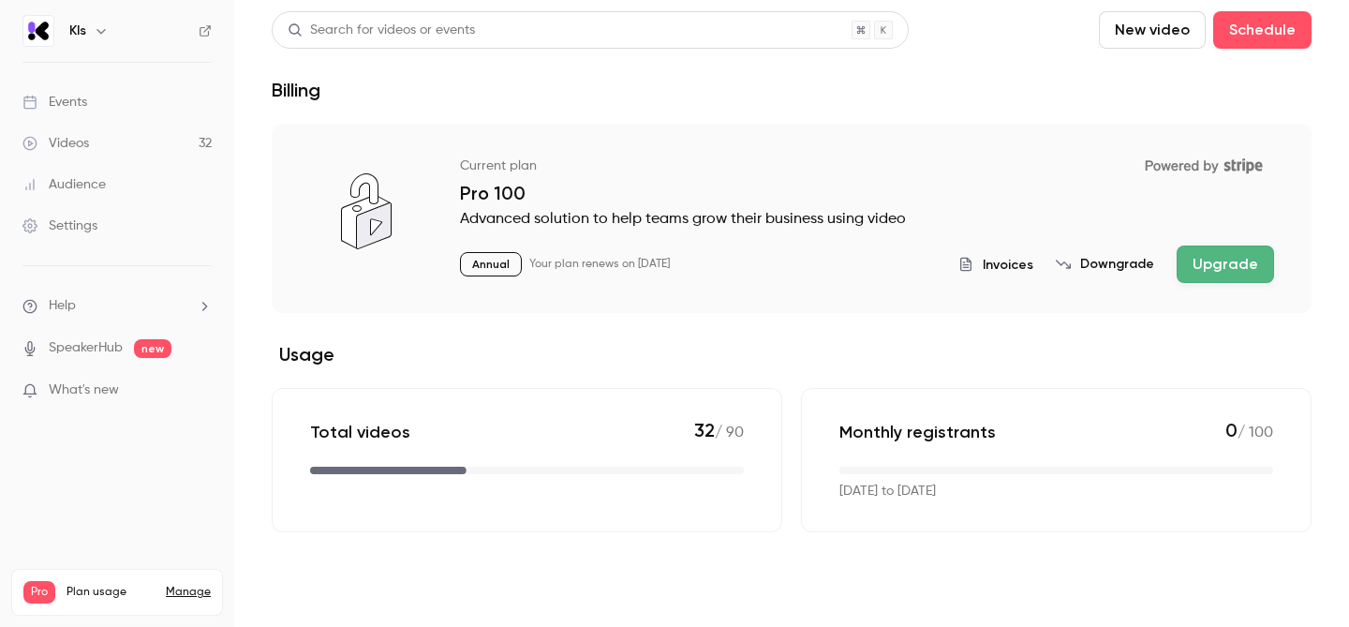
click at [88, 229] on div "Settings" at bounding box center [59, 225] width 75 height 19
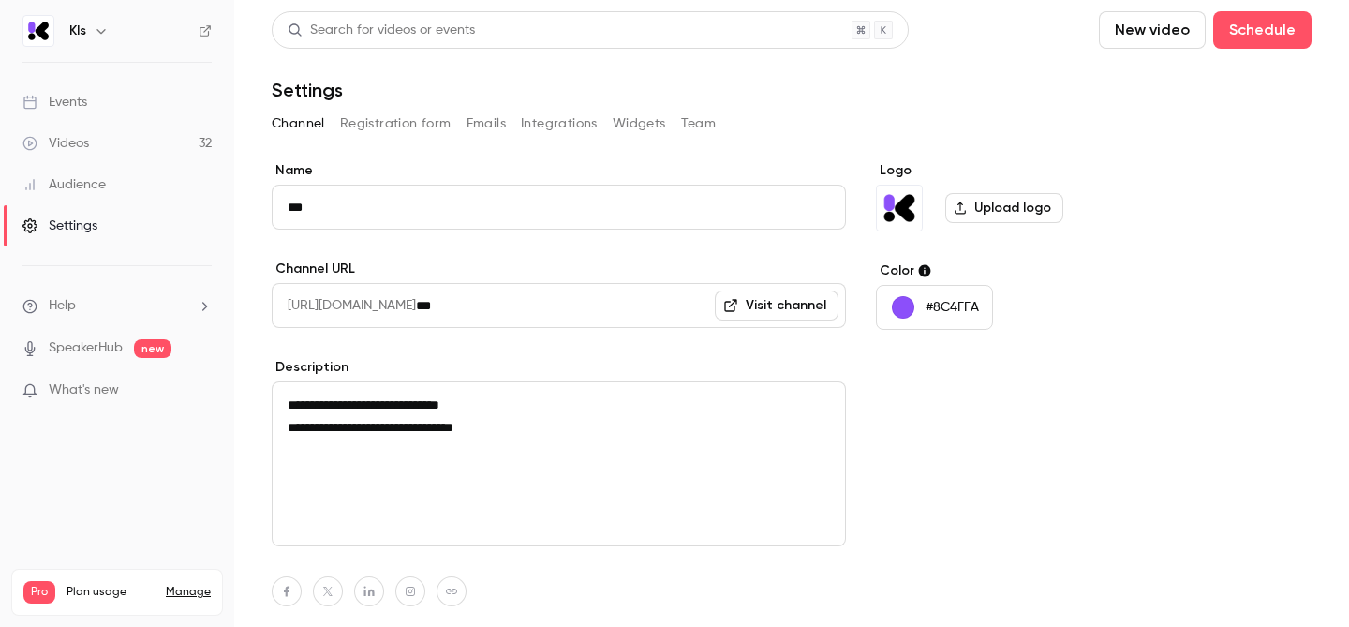
click at [708, 118] on button "Team" at bounding box center [699, 124] width 36 height 30
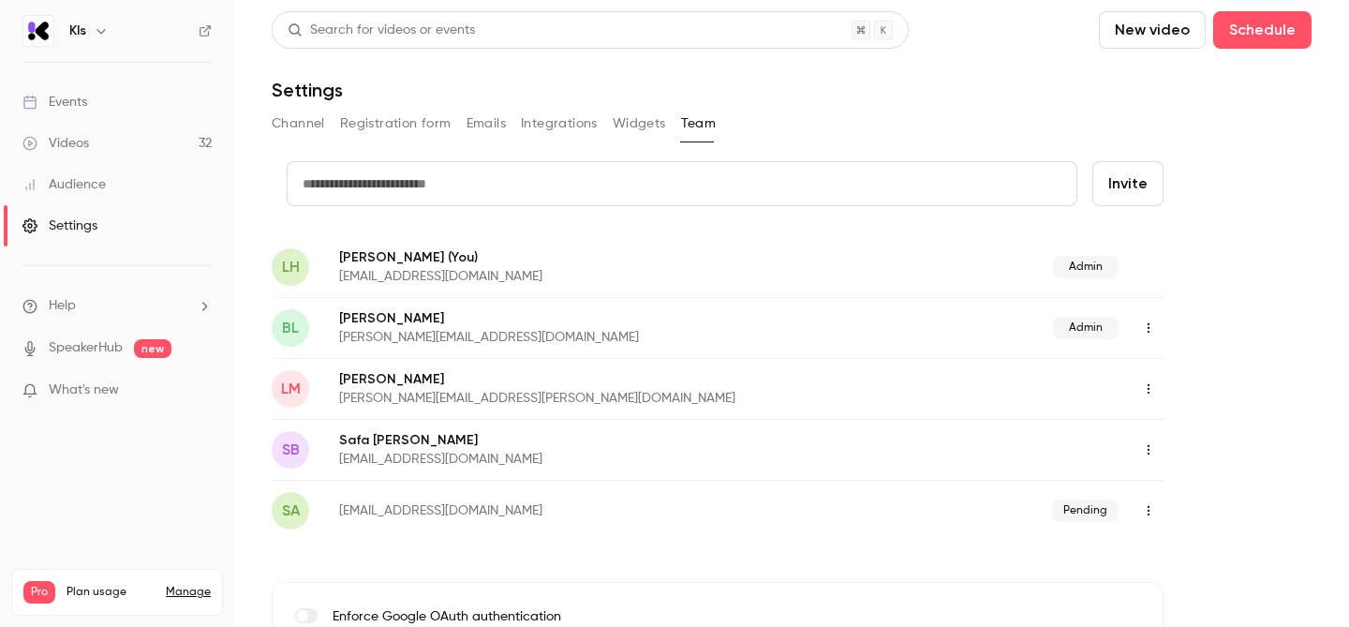
click at [1148, 328] on icon "button" at bounding box center [1149, 328] width 2 height 10
click at [1216, 304] on div at bounding box center [674, 313] width 1349 height 627
click at [383, 333] on p "[PERSON_NAME][EMAIL_ADDRESS][DOMAIN_NAME]" at bounding box center [592, 337] width 507 height 19
click at [1152, 510] on icon "button" at bounding box center [1148, 510] width 15 height 13
click at [1201, 487] on div at bounding box center [674, 313] width 1349 height 627
